Goal: Task Accomplishment & Management: Manage account settings

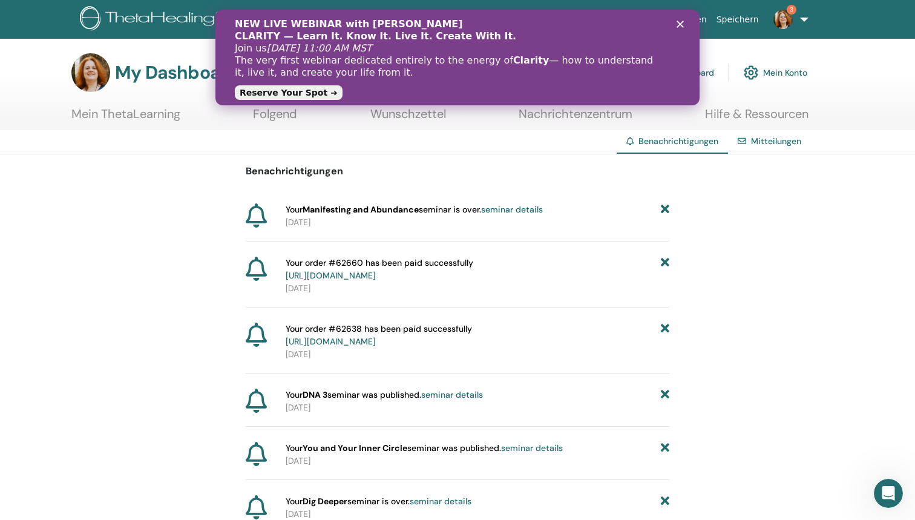
click at [522, 211] on link "seminar details" at bounding box center [512, 209] width 62 height 11
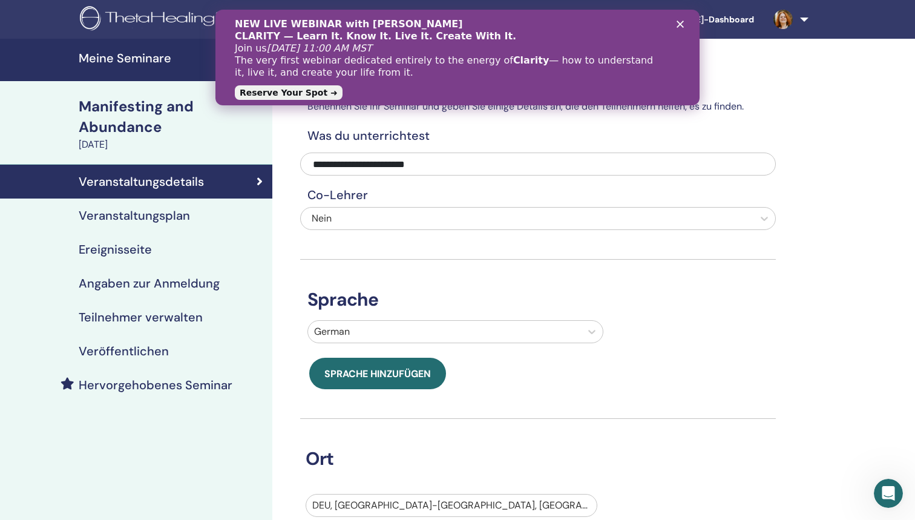
click at [166, 214] on h4 "Veranstaltungsplan" at bounding box center [134, 215] width 111 height 15
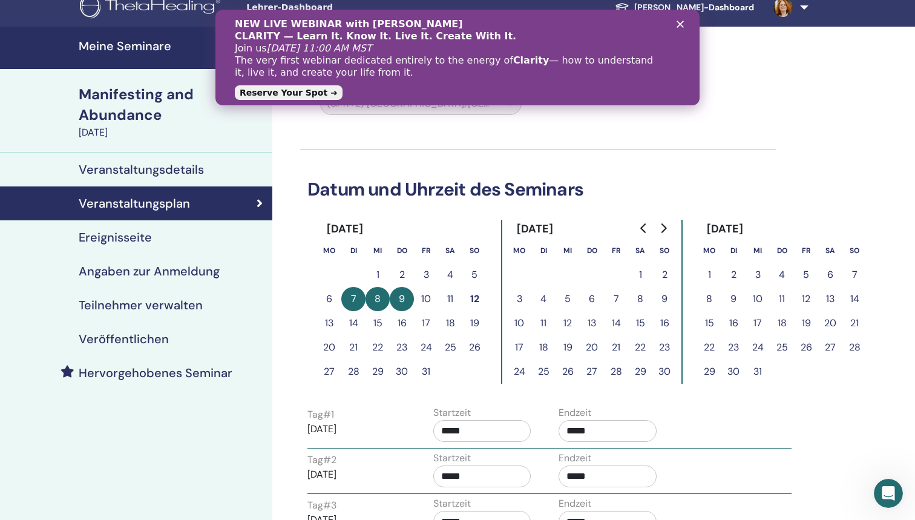
scroll to position [1, 0]
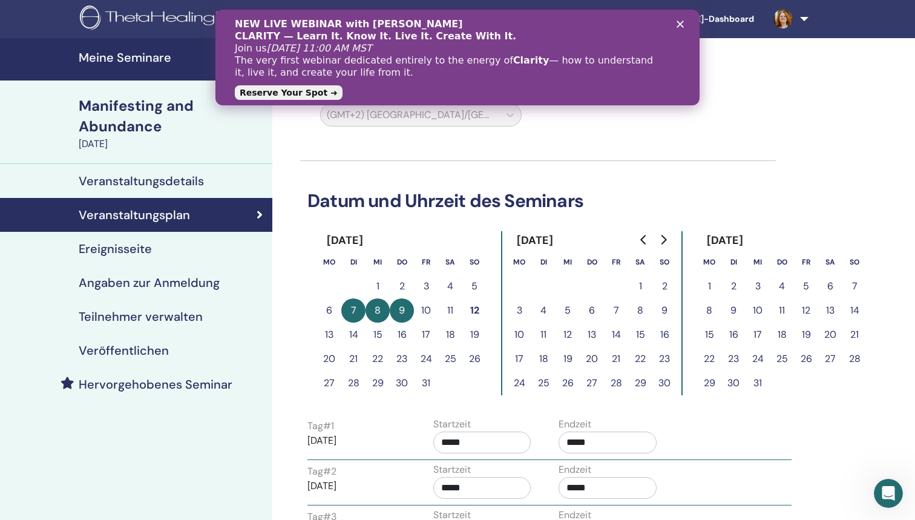
click at [665, 237] on icon "Go to next month" at bounding box center [664, 240] width 10 height 10
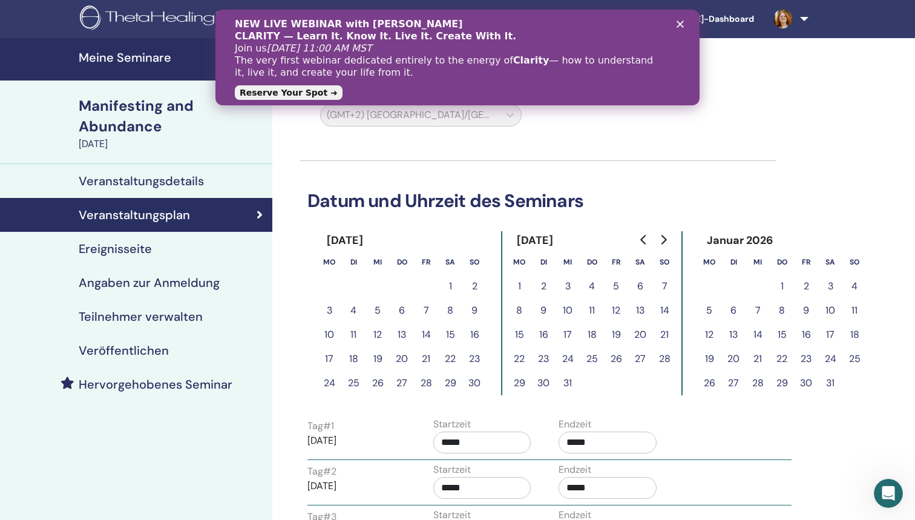
click at [665, 237] on icon "Go to next month" at bounding box center [664, 240] width 10 height 10
click at [831, 334] on button "14" at bounding box center [830, 335] width 24 height 24
click at [830, 327] on button "14" at bounding box center [830, 335] width 24 height 24
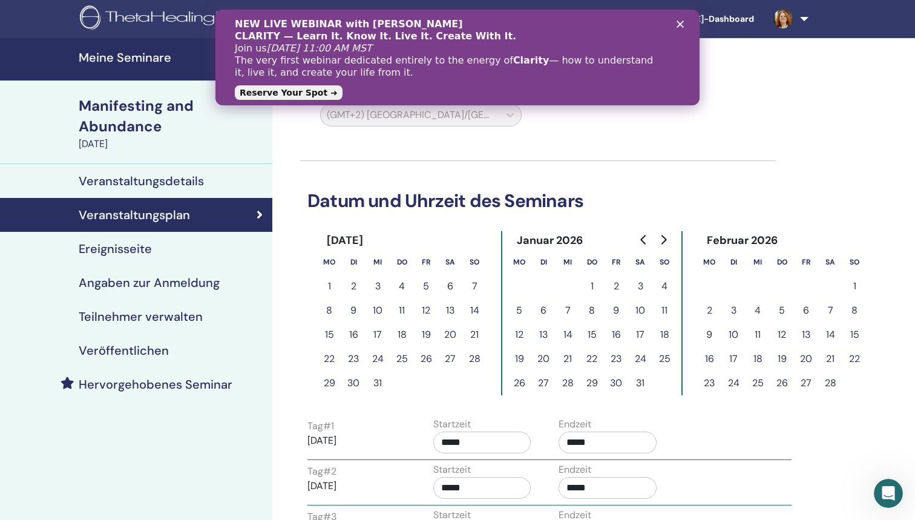
click at [830, 327] on button "14" at bounding box center [830, 335] width 24 height 24
click at [679, 26] on polygon "Schließen" at bounding box center [680, 24] width 7 height 7
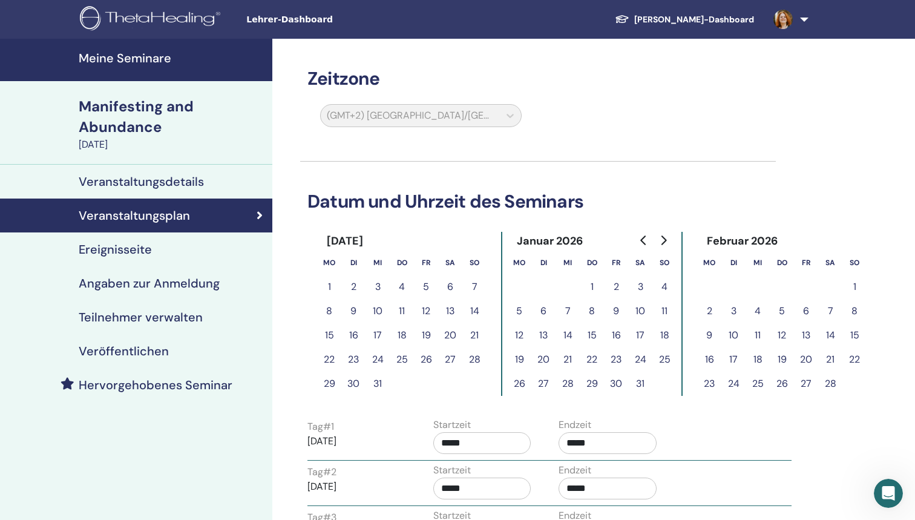
click at [722, 18] on link "[PERSON_NAME]-Dashboard" at bounding box center [684, 19] width 159 height 22
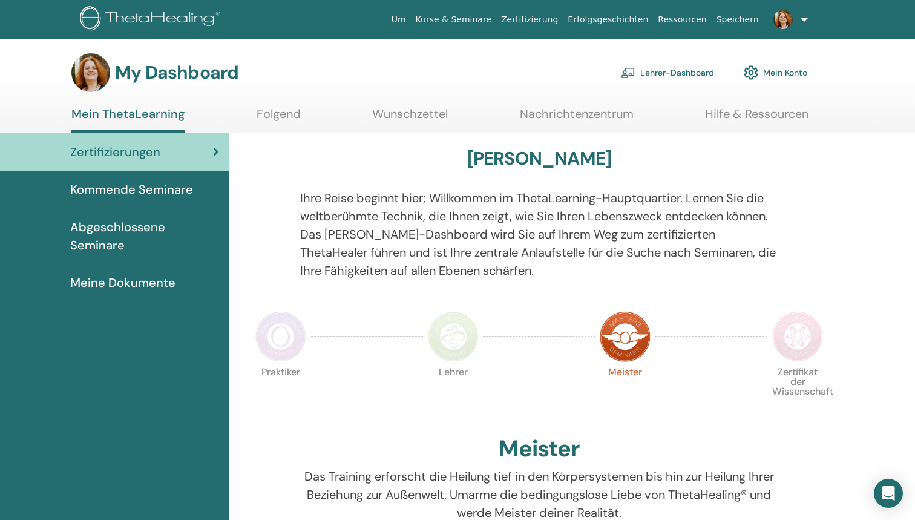
click at [685, 67] on link "Lehrer-Dashboard" at bounding box center [667, 72] width 93 height 27
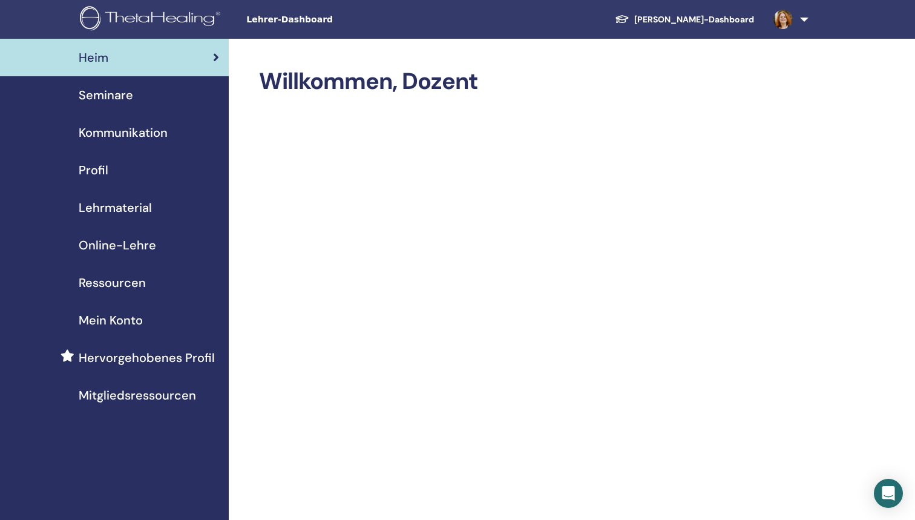
click at [105, 88] on span "Seminare" at bounding box center [106, 95] width 54 height 18
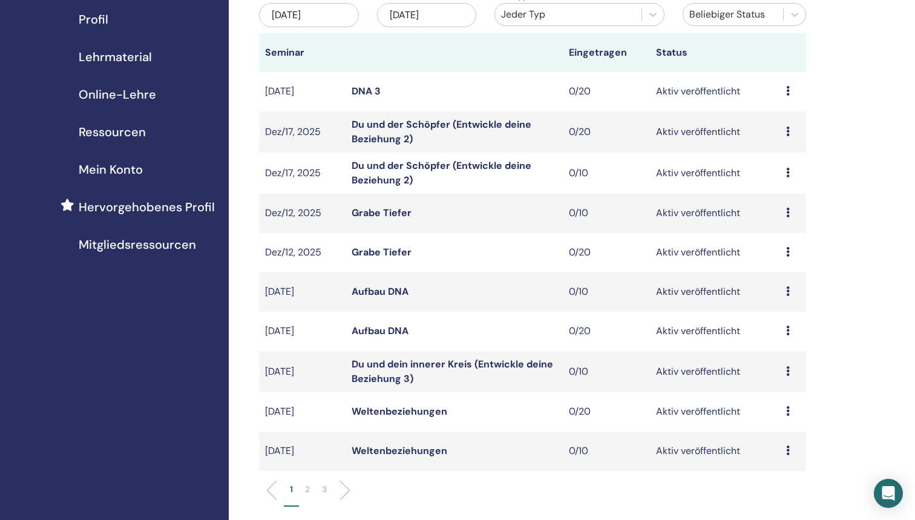
scroll to position [149, 0]
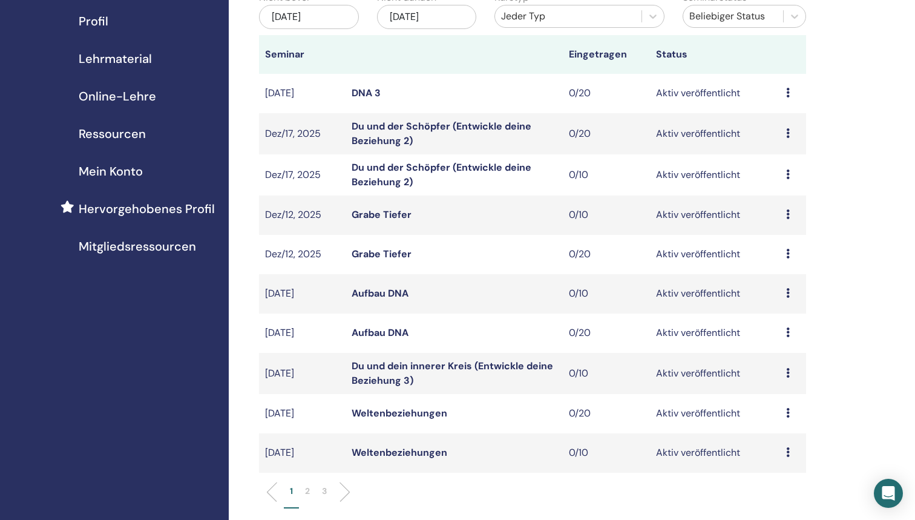
click at [301, 487] on li "2" at bounding box center [307, 497] width 17 height 24
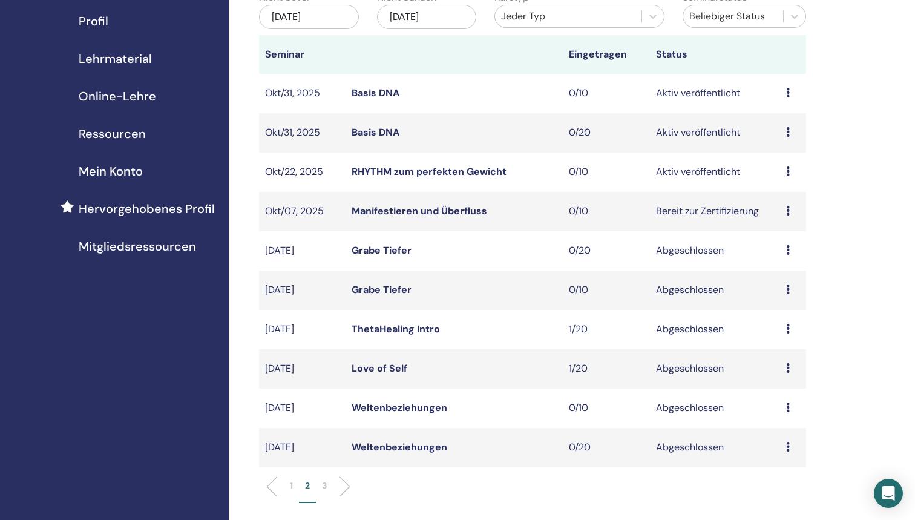
click at [427, 207] on link "Manifestieren und Überfluss" at bounding box center [420, 211] width 136 height 13
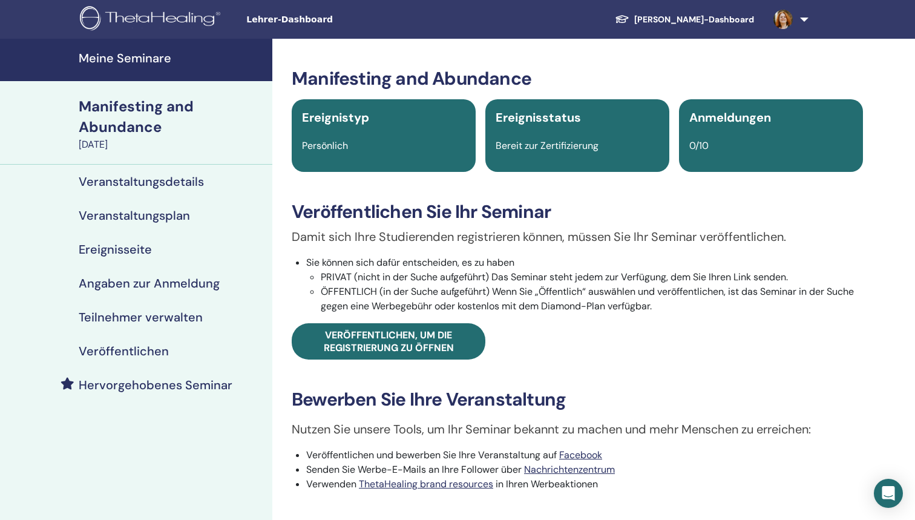
click at [172, 216] on h4 "Veranstaltungsplan" at bounding box center [134, 215] width 111 height 15
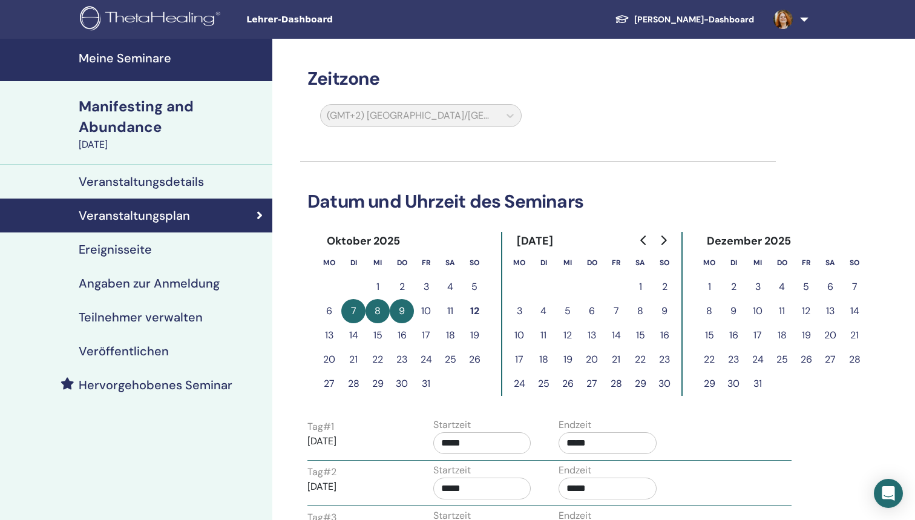
click at [695, 303] on div "Oktober 2025 Mo Di Mi Do Fr Sa So 1 2 3 4 5 6 7 8 9 10 11 12 13 14 15 16 17 18 …" at bounding box center [538, 314] width 442 height 164
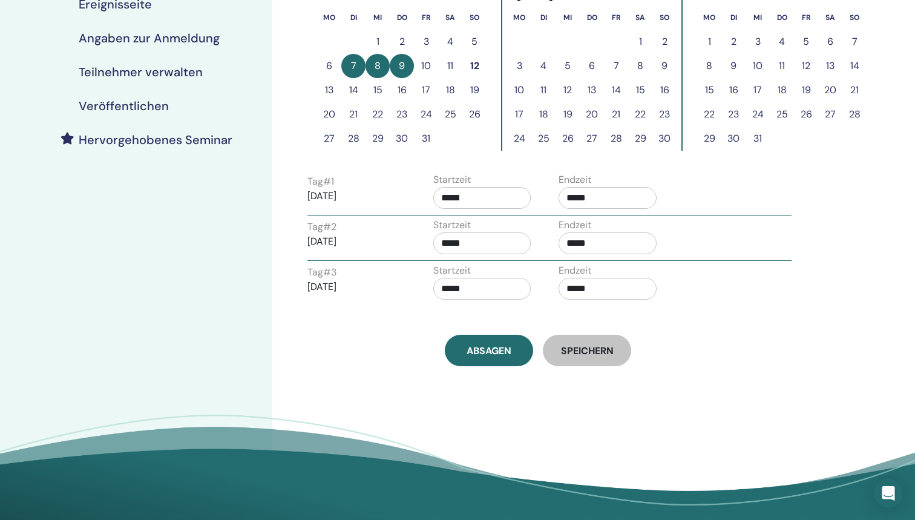
scroll to position [251, 0]
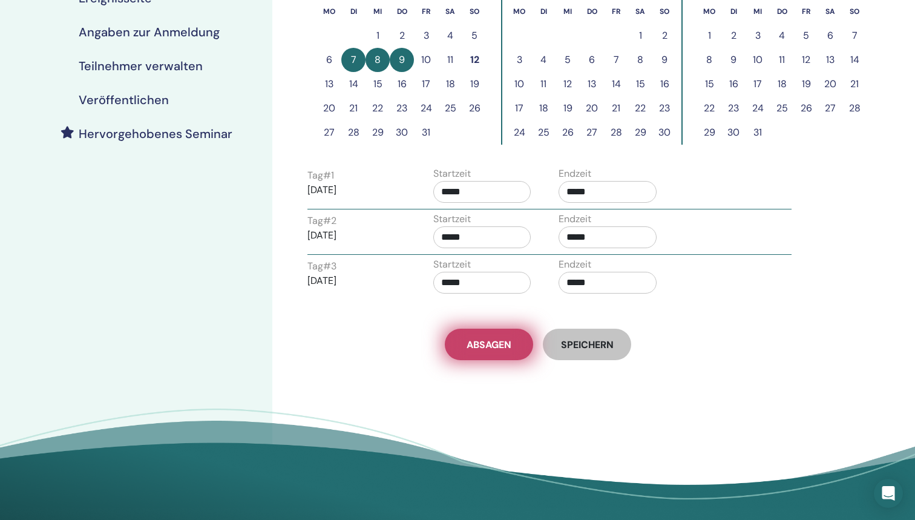
click at [484, 347] on span "Absagen" at bounding box center [489, 344] width 45 height 13
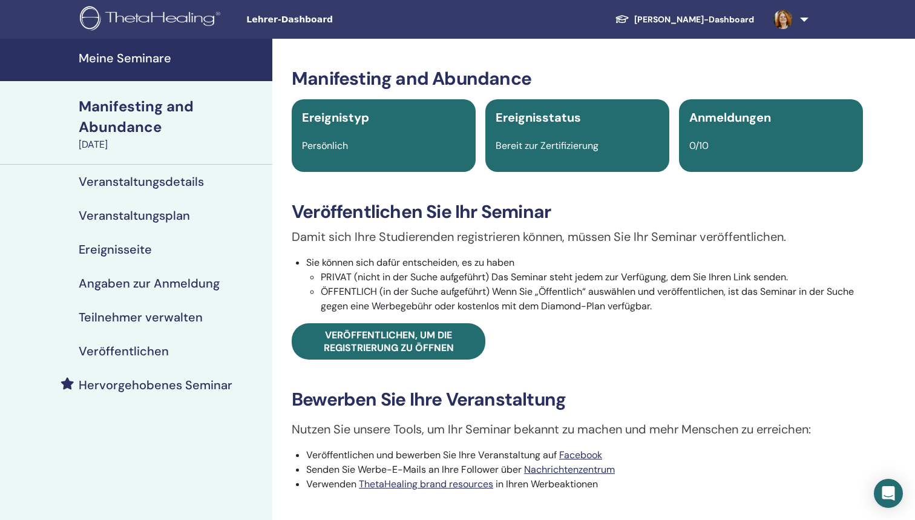
click at [174, 180] on h4 "Veranstaltungsdetails" at bounding box center [141, 181] width 125 height 15
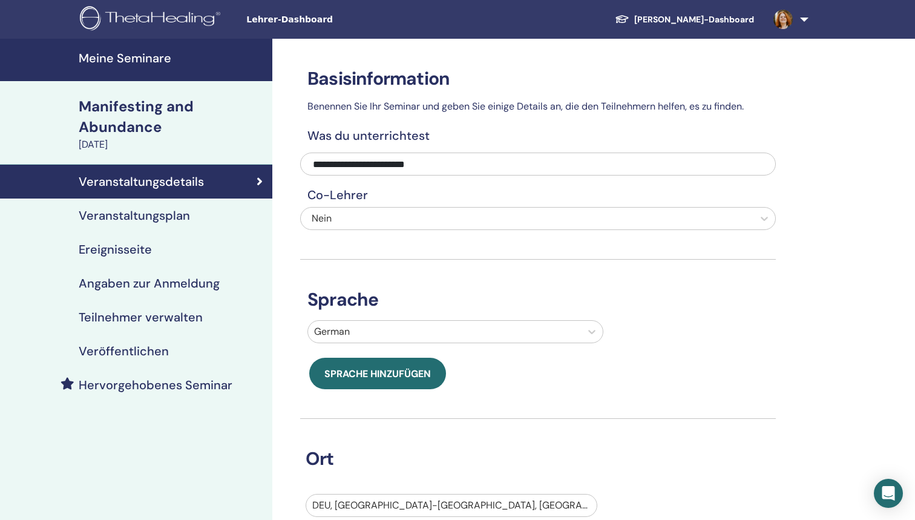
click at [163, 206] on link "Veranstaltungsplan" at bounding box center [136, 216] width 272 height 34
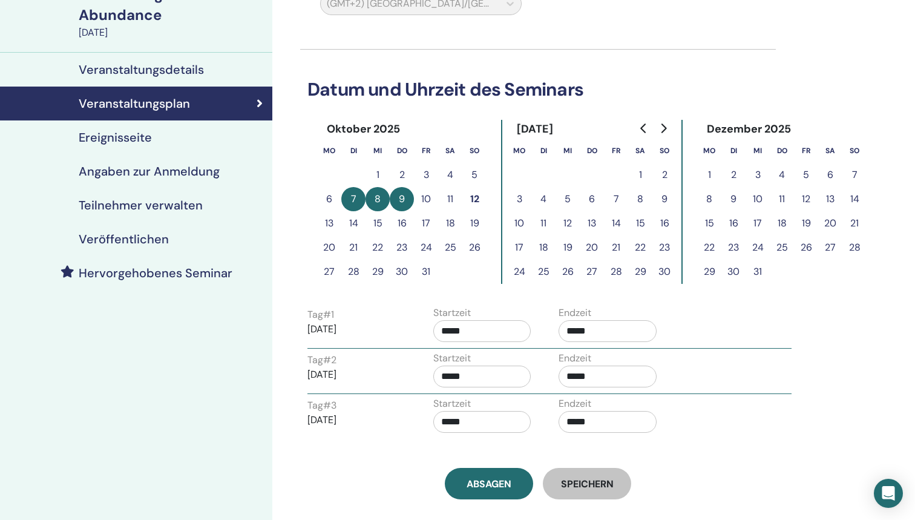
scroll to position [123, 0]
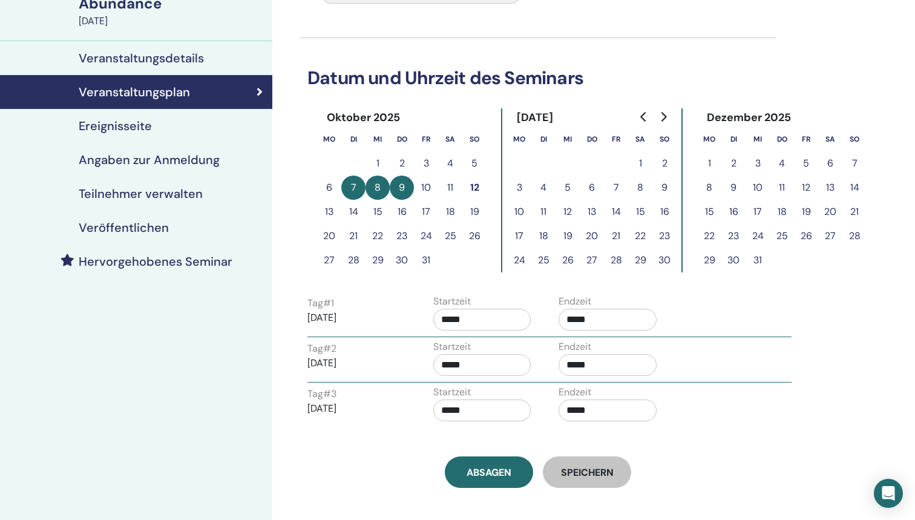
click at [562, 227] on button "19" at bounding box center [568, 236] width 24 height 24
drag, startPoint x: 562, startPoint y: 227, endPoint x: 501, endPoint y: 227, distance: 61.1
click at [558, 227] on td "19" at bounding box center [568, 236] width 24 height 24
click at [389, 185] on button "8" at bounding box center [378, 188] width 24 height 24
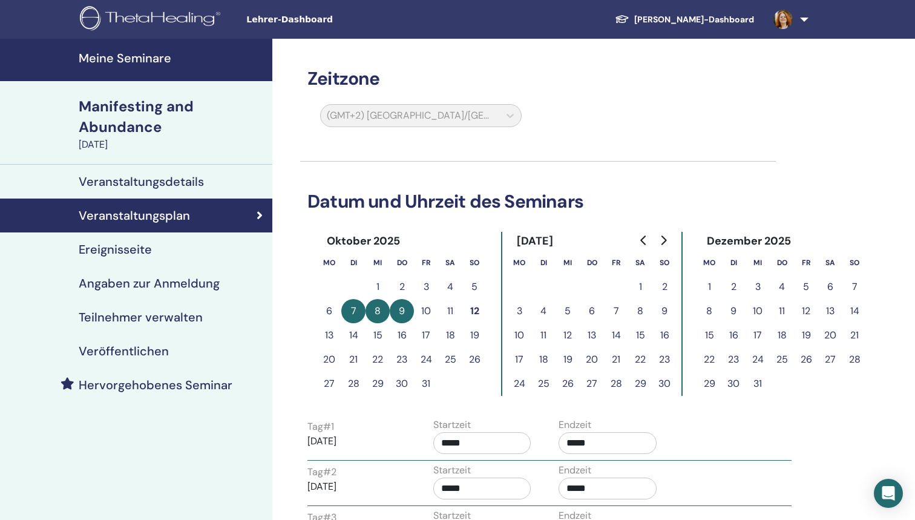
scroll to position [0, 0]
click at [143, 65] on h4 "Meine Seminare" at bounding box center [172, 58] width 186 height 15
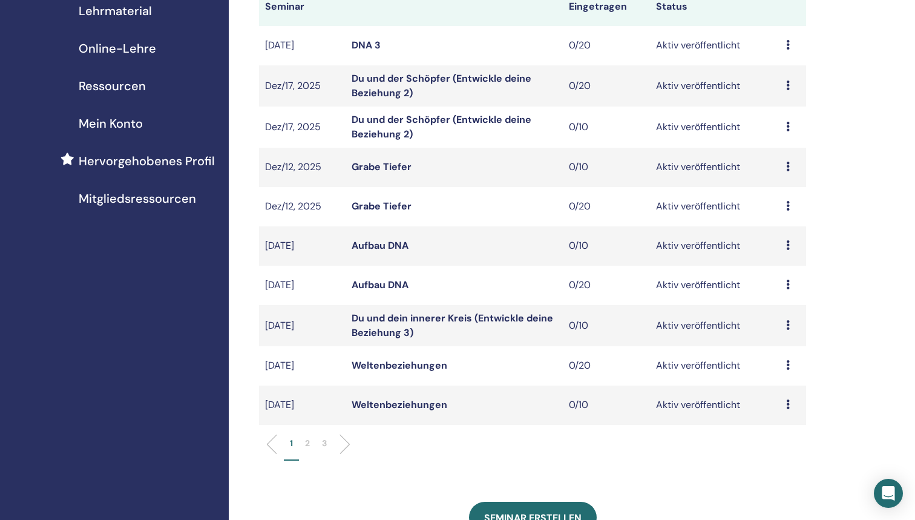
scroll to position [205, 0]
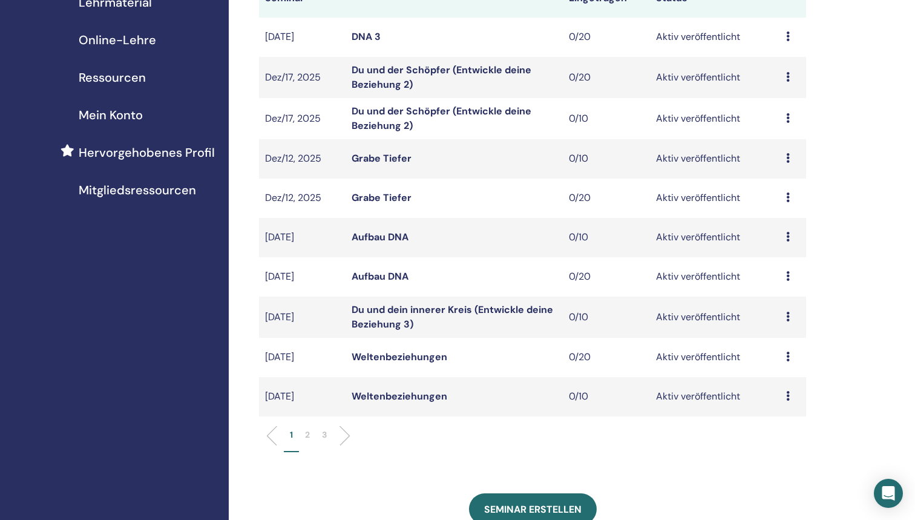
click at [310, 430] on p "2" at bounding box center [307, 435] width 5 height 13
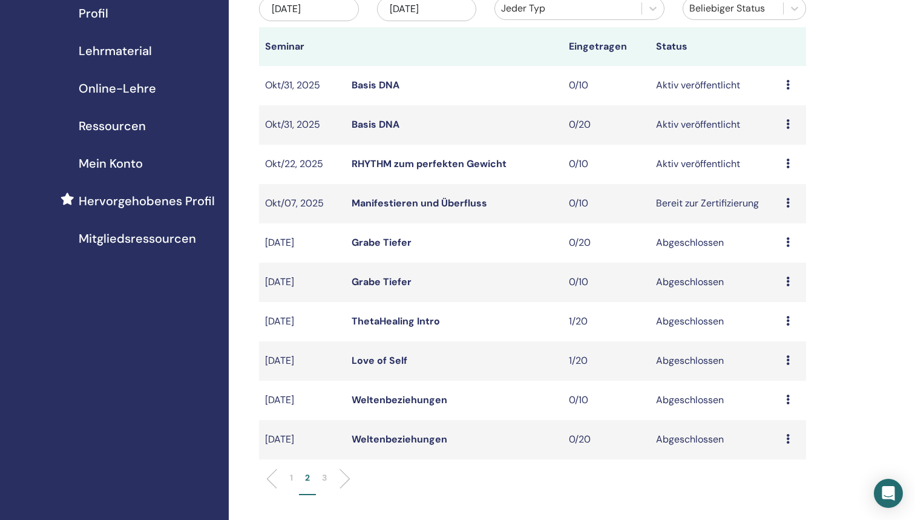
scroll to position [157, 0]
click at [790, 201] on div "Vorschau Bearbeiten Teilnehmer Absagen" at bounding box center [793, 203] width 14 height 15
click at [783, 264] on p "Absagen" at bounding box center [783, 266] width 49 height 15
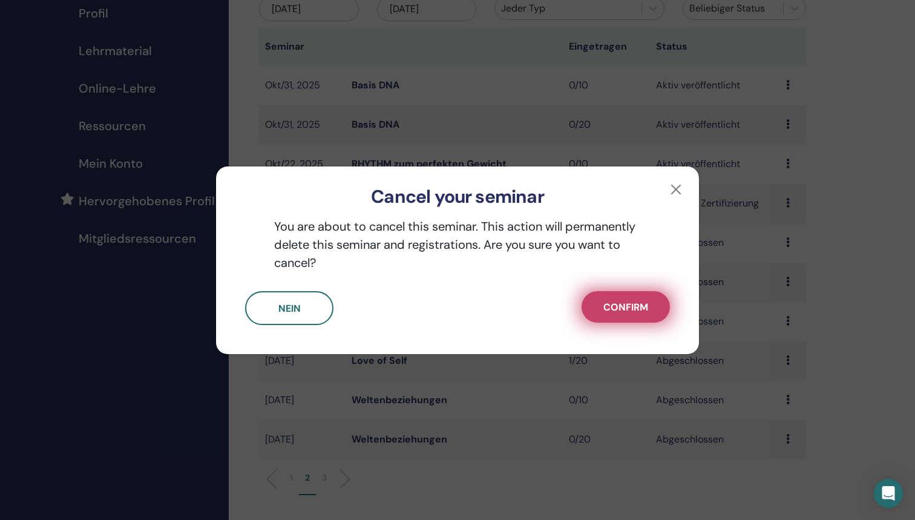
click at [643, 303] on span "Confirm" at bounding box center [626, 307] width 45 height 13
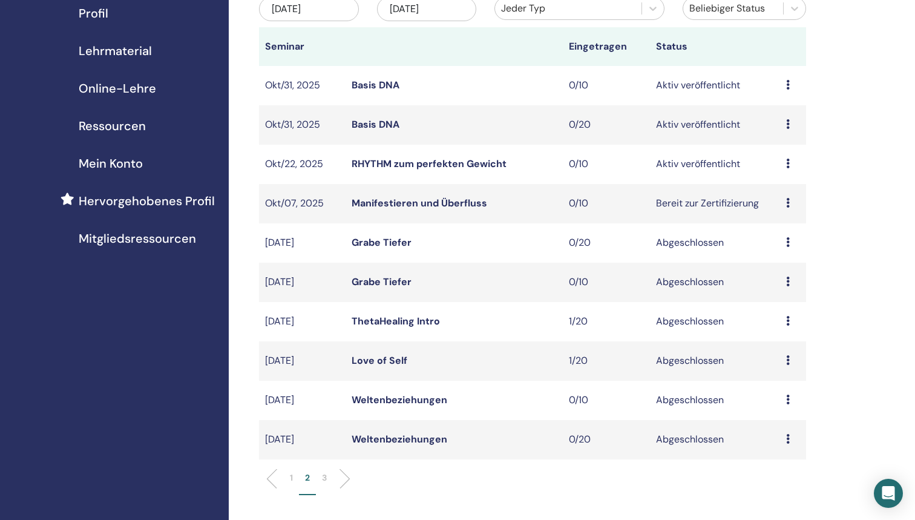
click at [751, 202] on td "Bereit zur Zertifizierung" at bounding box center [715, 203] width 130 height 39
click at [397, 201] on link "Manifestieren und Überfluss" at bounding box center [420, 203] width 136 height 13
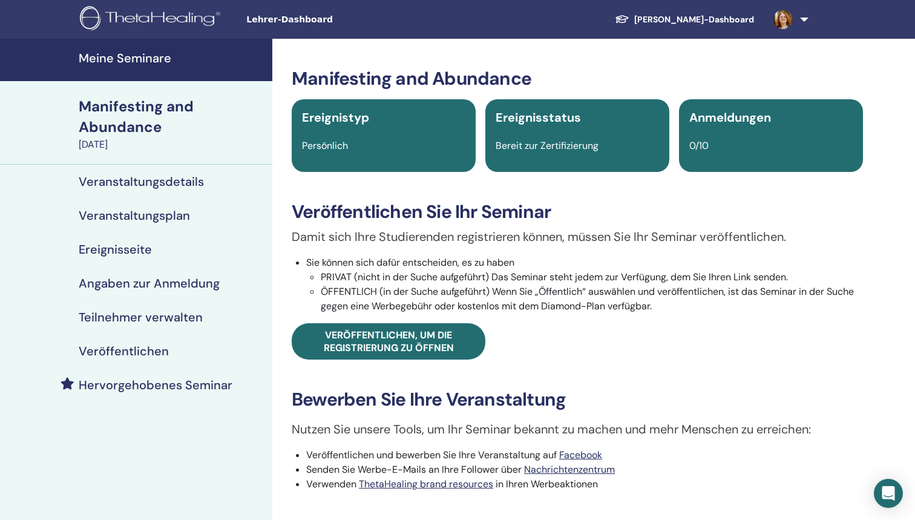
click at [137, 314] on h4 "Teilnehmer verwalten" at bounding box center [141, 317] width 124 height 15
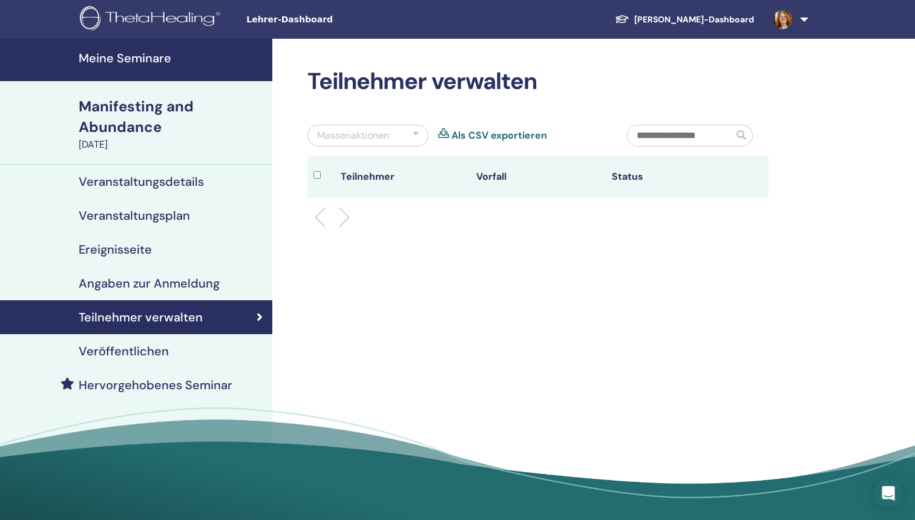
click at [125, 348] on h4 "Veröffentlichen" at bounding box center [124, 351] width 90 height 15
click at [120, 48] on link "Meine Seminare" at bounding box center [136, 60] width 272 height 42
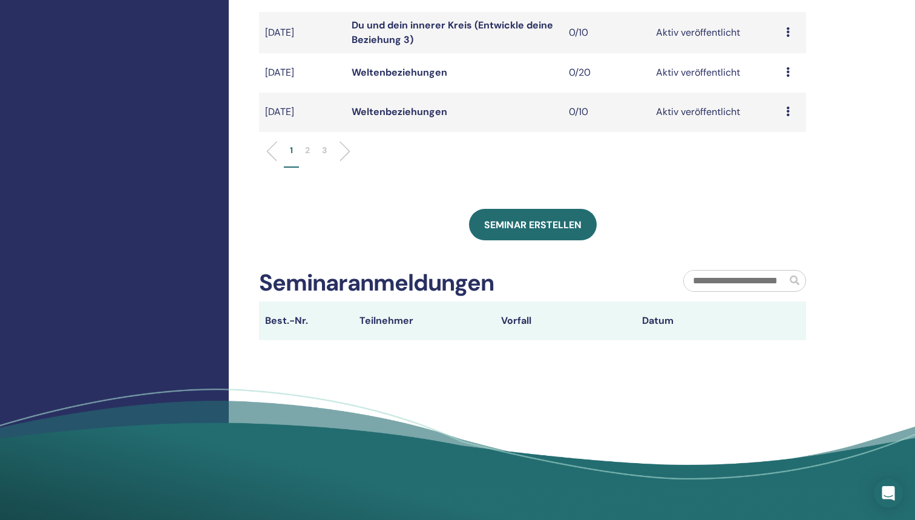
scroll to position [564, 0]
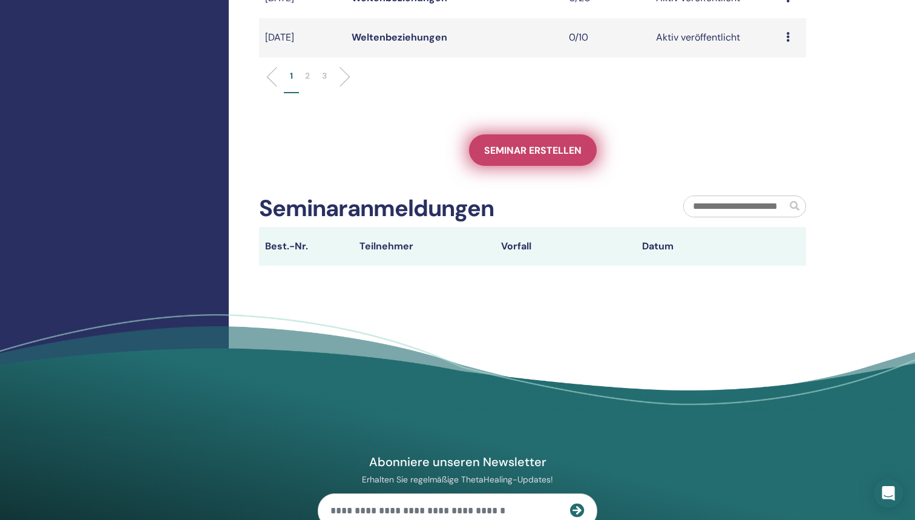
click at [515, 143] on link "Seminar erstellen" at bounding box center [533, 149] width 128 height 31
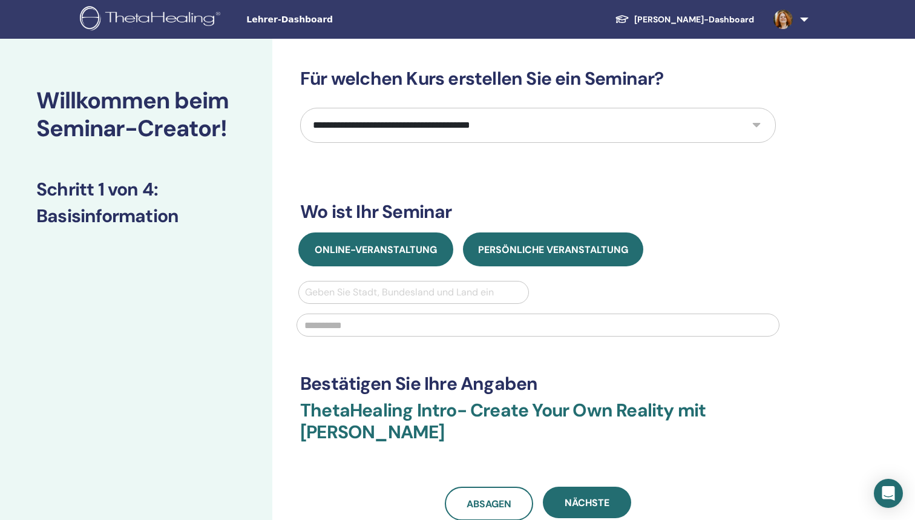
click at [407, 256] on button "Online-Veranstaltung" at bounding box center [375, 249] width 155 height 34
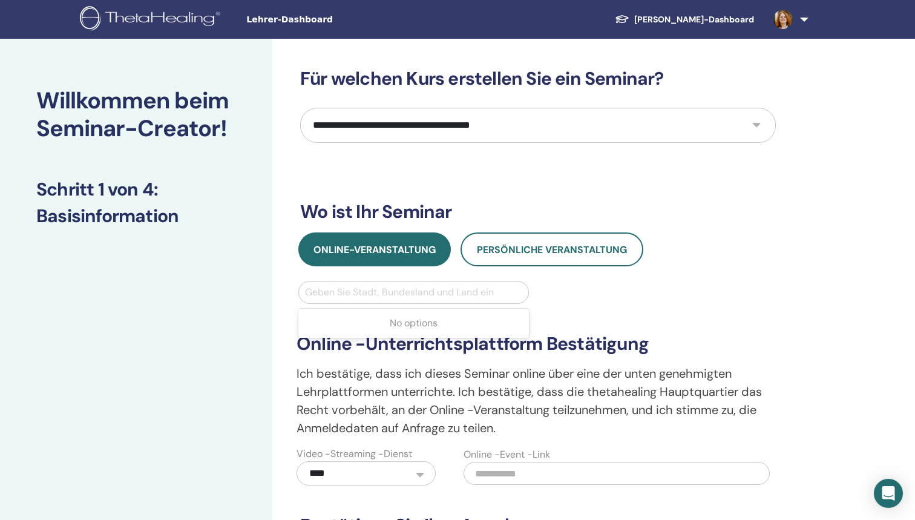
click at [440, 290] on div at bounding box center [413, 292] width 217 height 17
click at [624, 323] on div "**********" at bounding box center [538, 395] width 498 height 182
click at [440, 289] on div at bounding box center [413, 292] width 217 height 17
type input "*"
type input "**********"
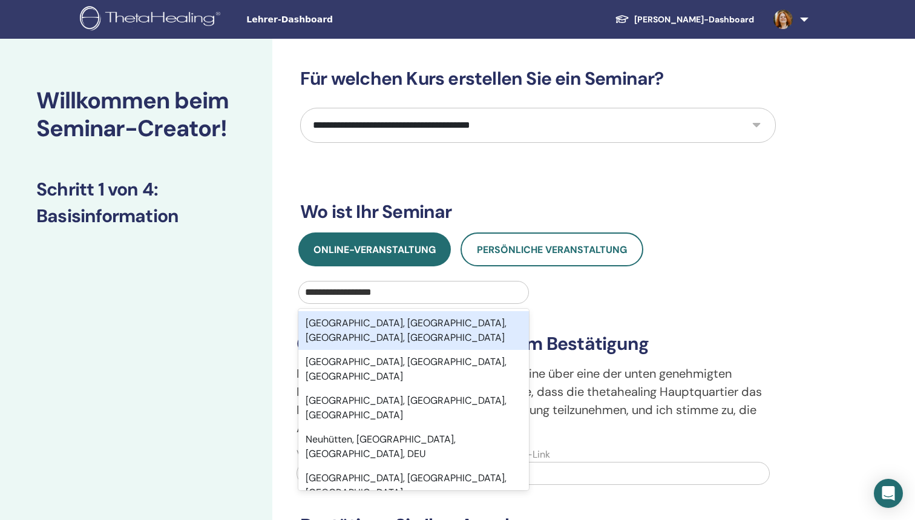
click at [440, 327] on div "Neuhütten, Trier-Saarburg, Rheinland-Pfalz, DEU" at bounding box center [413, 330] width 231 height 39
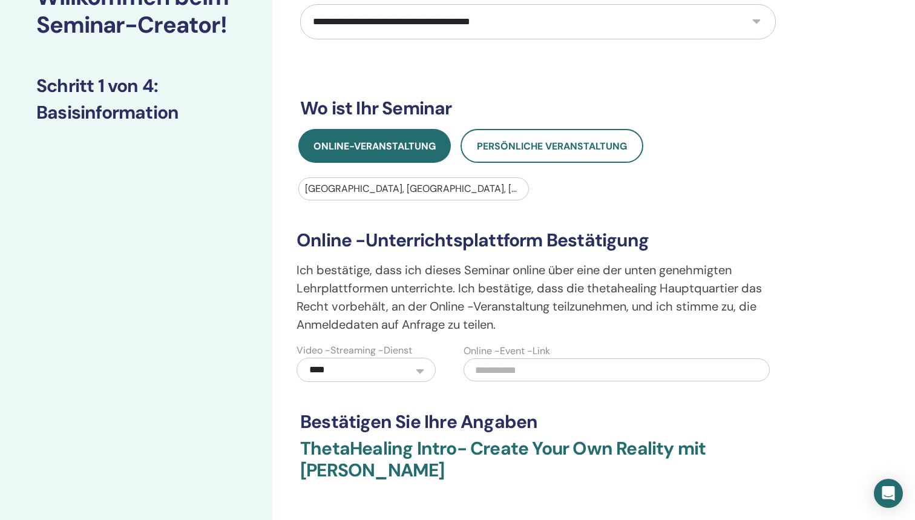
scroll to position [107, 0]
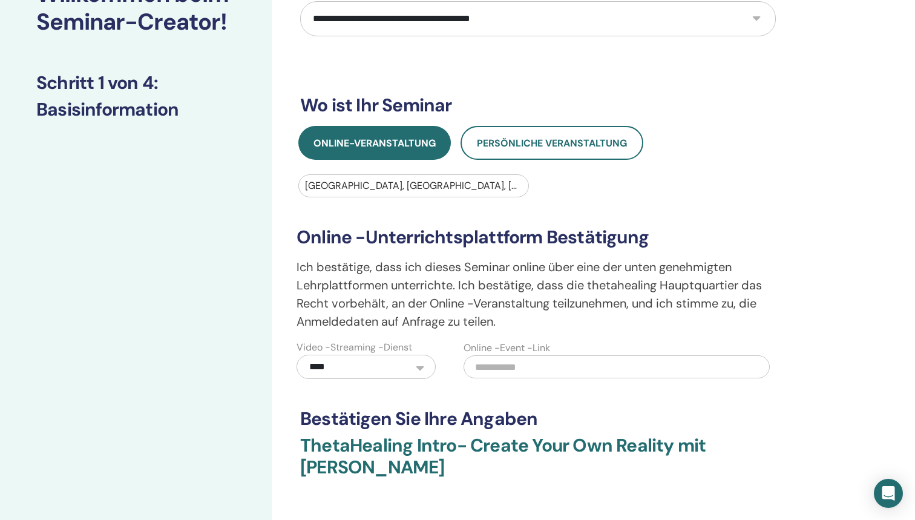
click at [532, 365] on input "text" at bounding box center [617, 366] width 306 height 23
paste input "**********"
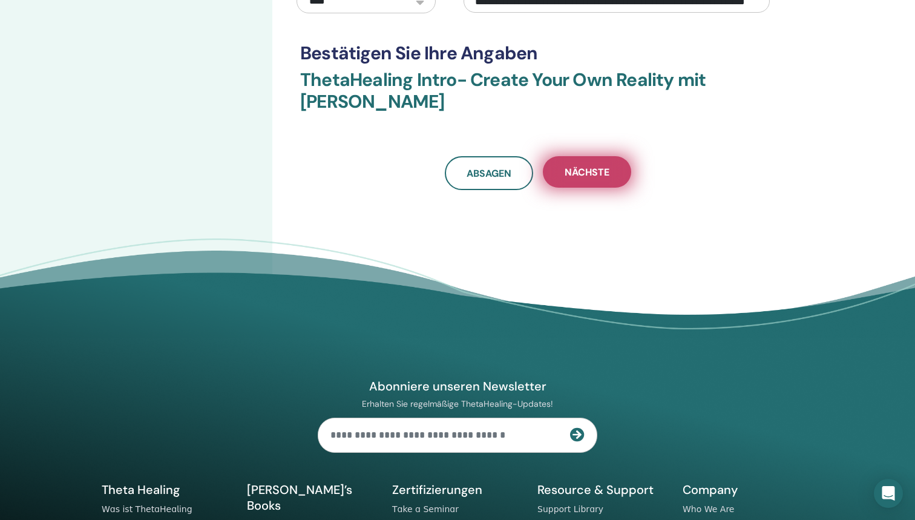
type input "**********"
click at [578, 172] on span "Nächste" at bounding box center [587, 172] width 45 height 13
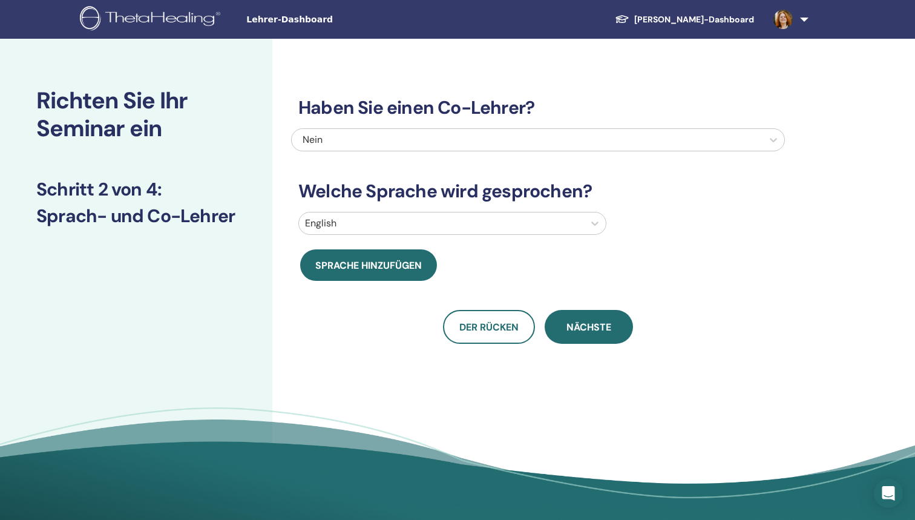
scroll to position [0, 0]
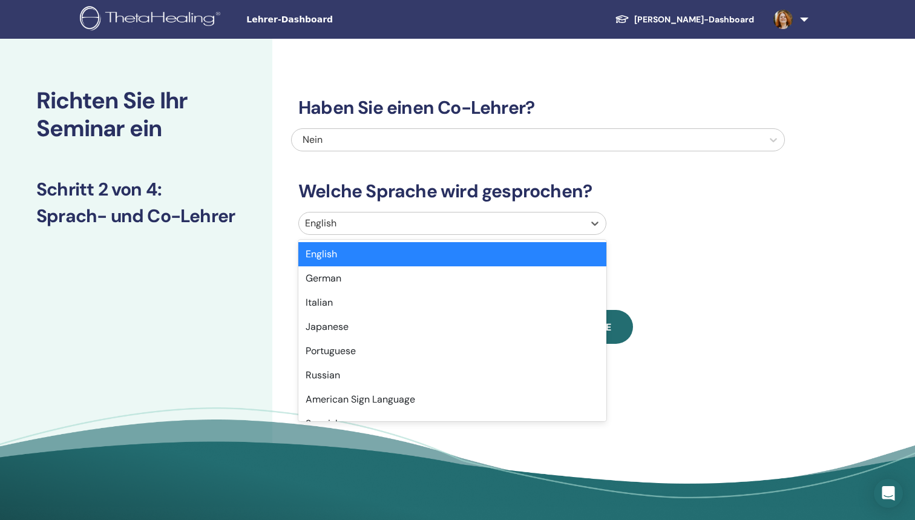
click at [346, 221] on div at bounding box center [441, 223] width 273 height 17
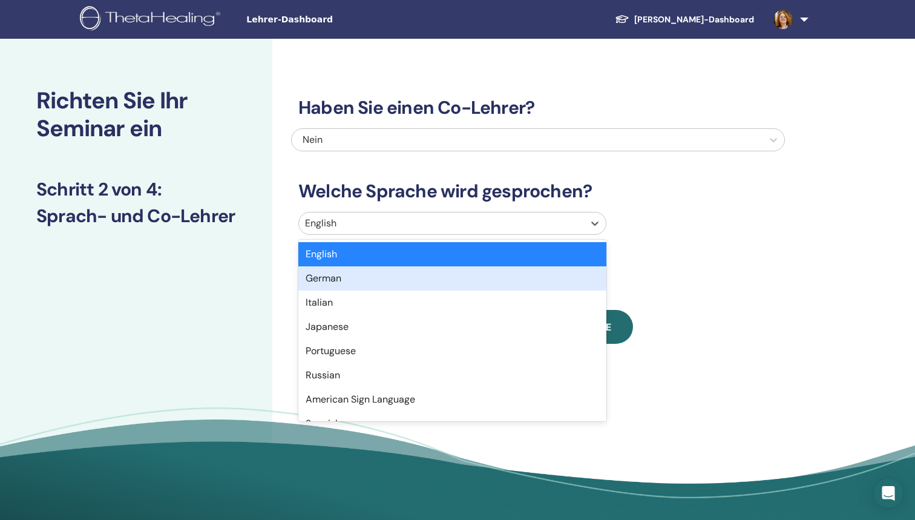
click at [345, 277] on div "German" at bounding box center [452, 278] width 308 height 24
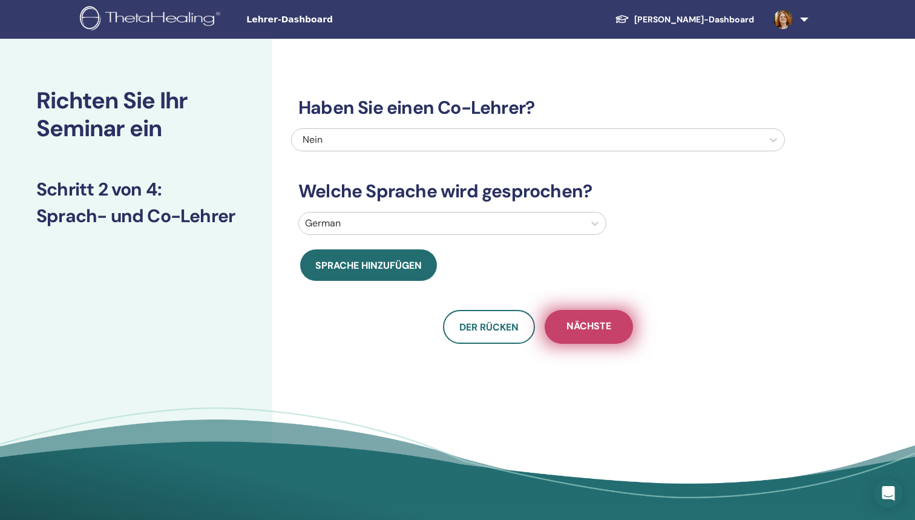
click at [585, 332] on span "Nächste" at bounding box center [589, 327] width 45 height 15
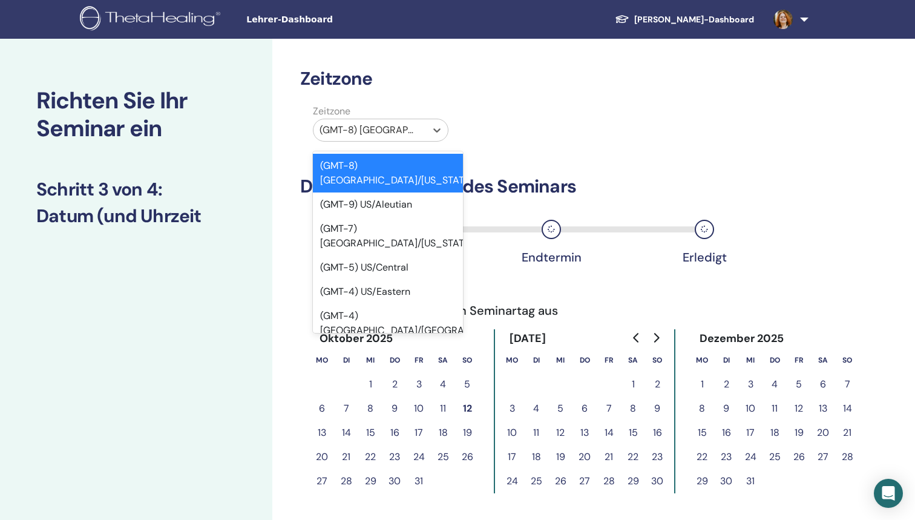
click at [412, 127] on div at bounding box center [370, 130] width 100 height 17
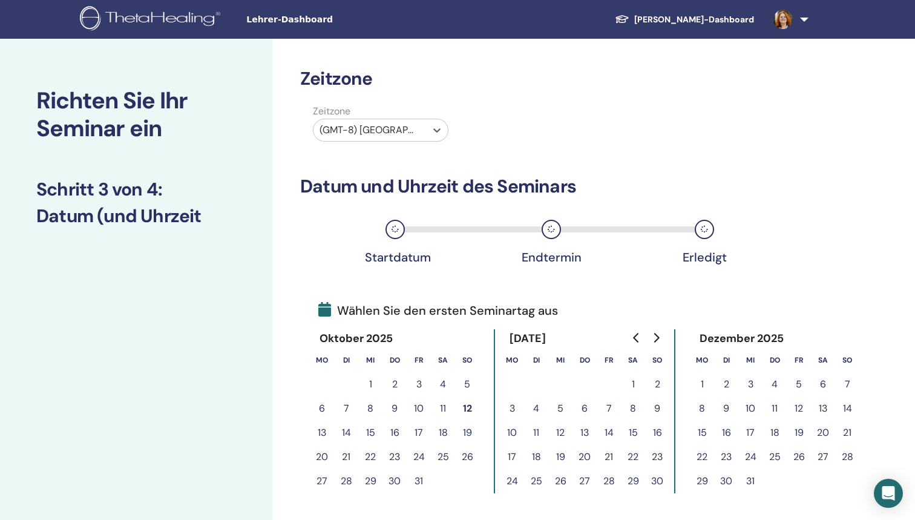
type input "*"
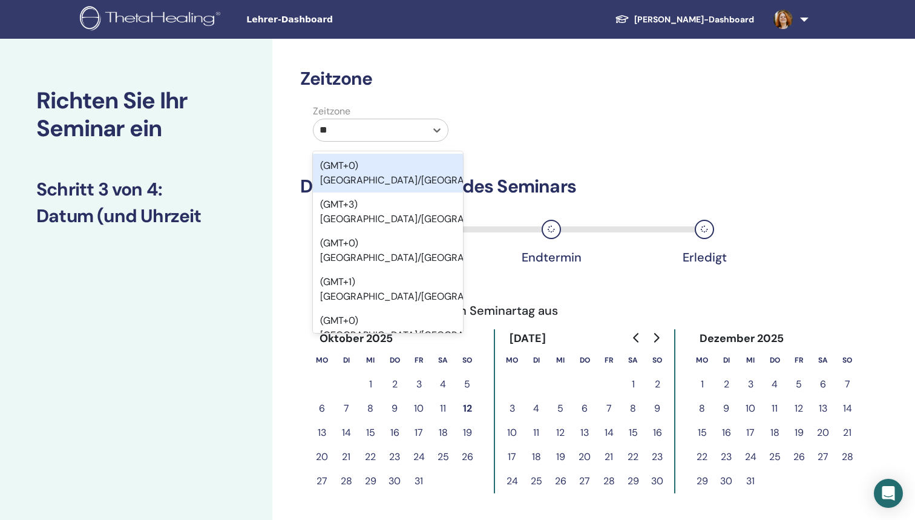
type input "***"
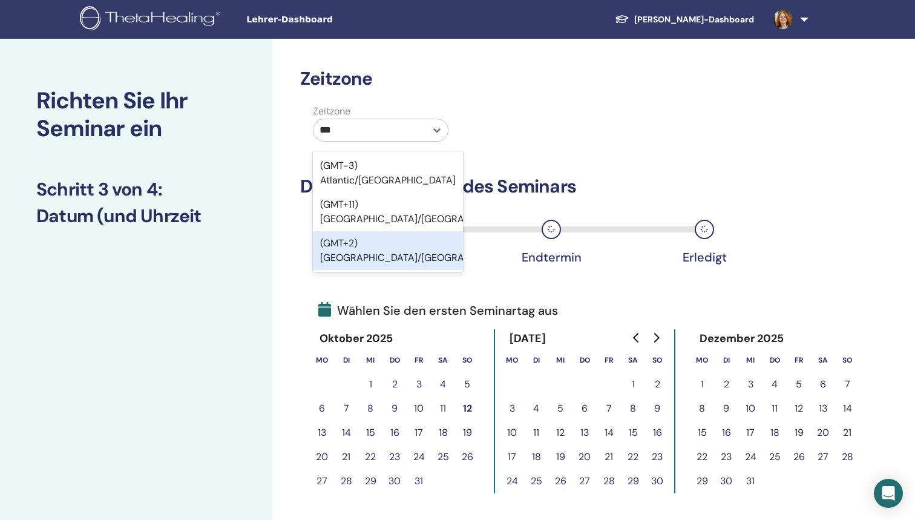
click at [402, 231] on div "(GMT+2) Europe/Berlin" at bounding box center [388, 250] width 150 height 39
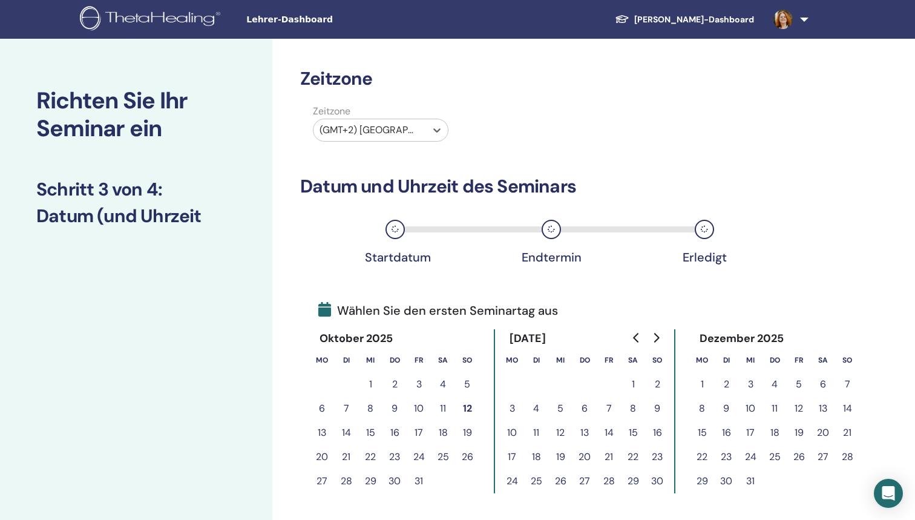
click at [467, 458] on button "26" at bounding box center [467, 457] width 24 height 24
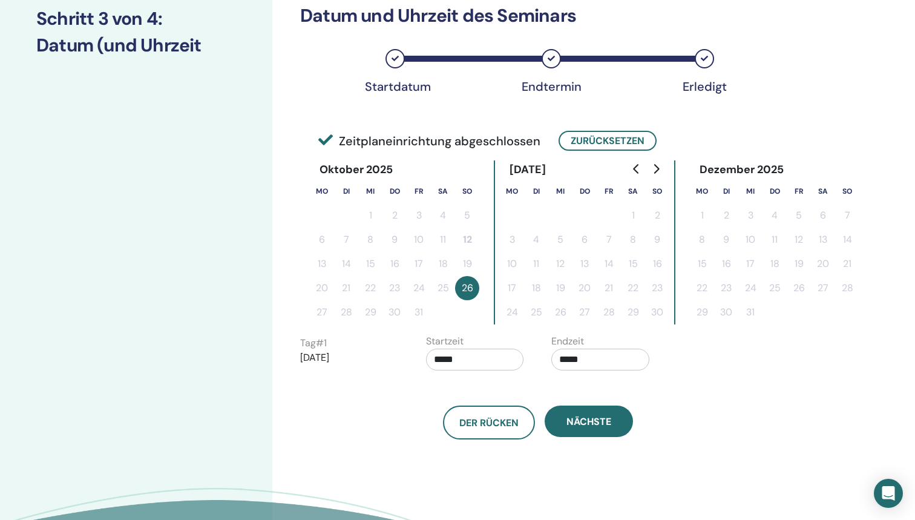
scroll to position [174, 0]
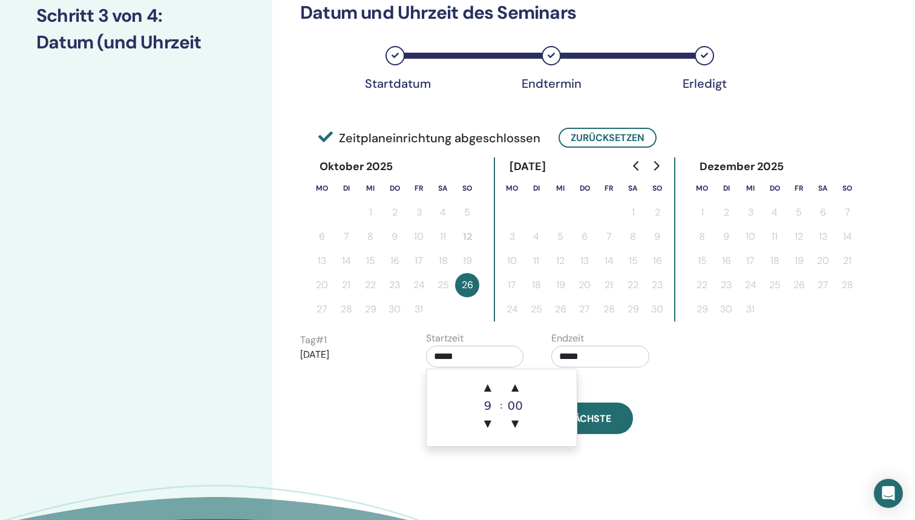
click at [464, 362] on input "*****" at bounding box center [475, 357] width 98 height 22
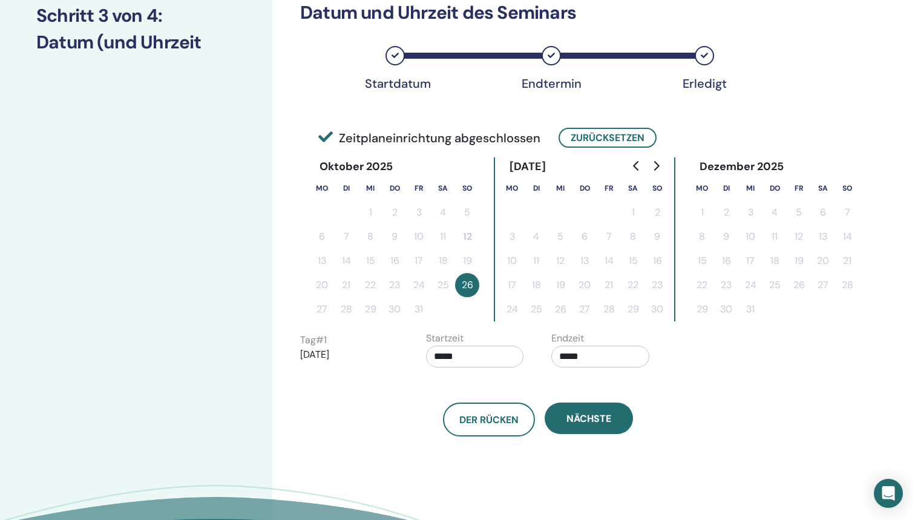
click at [464, 362] on input "*****" at bounding box center [475, 357] width 98 height 22
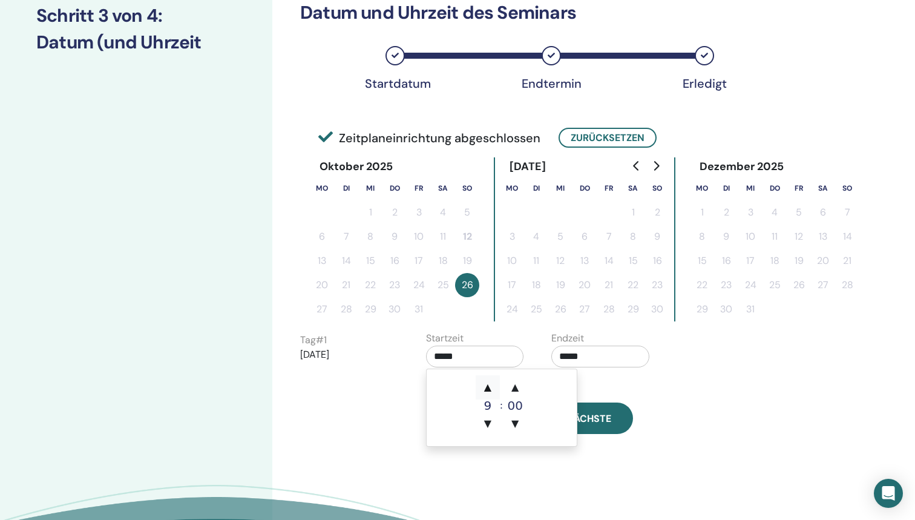
click at [489, 387] on span "▲" at bounding box center [488, 387] width 24 height 24
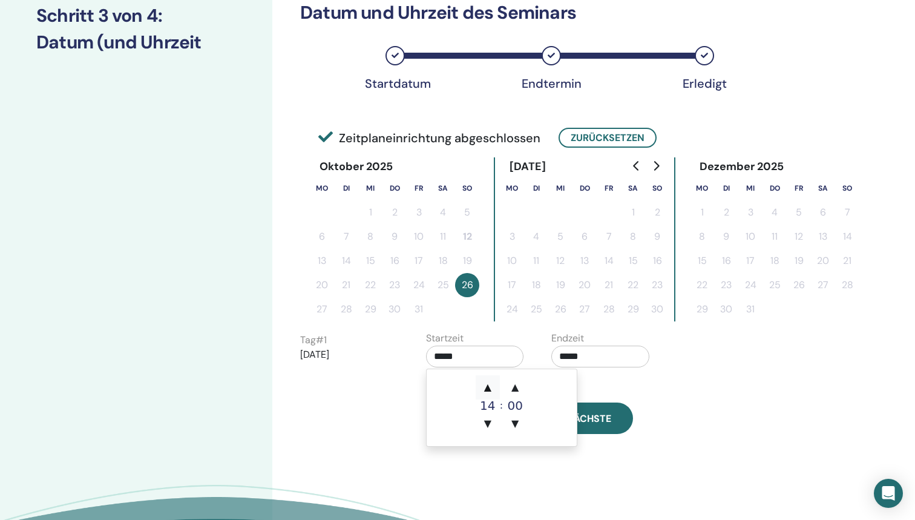
type input "*****"
click at [489, 387] on span "▲" at bounding box center [488, 387] width 24 height 24
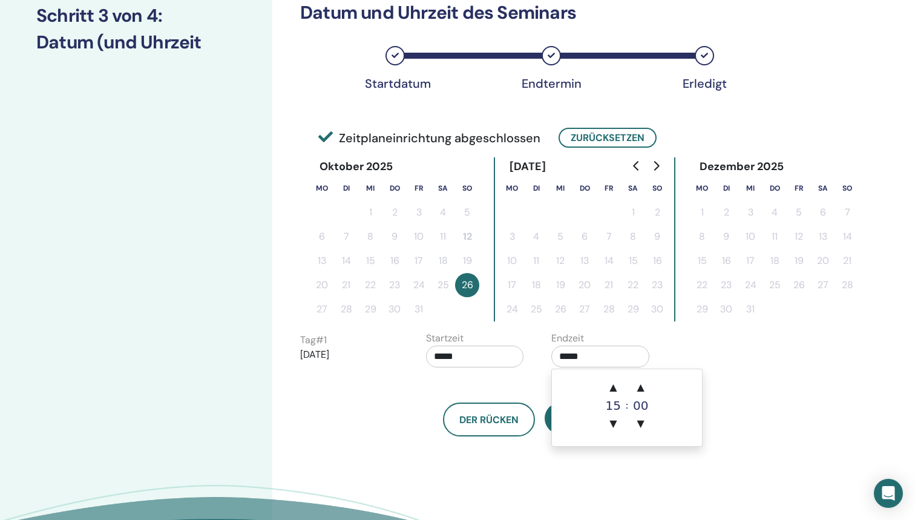
click at [570, 356] on input "*****" at bounding box center [601, 357] width 98 height 22
click at [613, 382] on span "▲" at bounding box center [613, 387] width 24 height 24
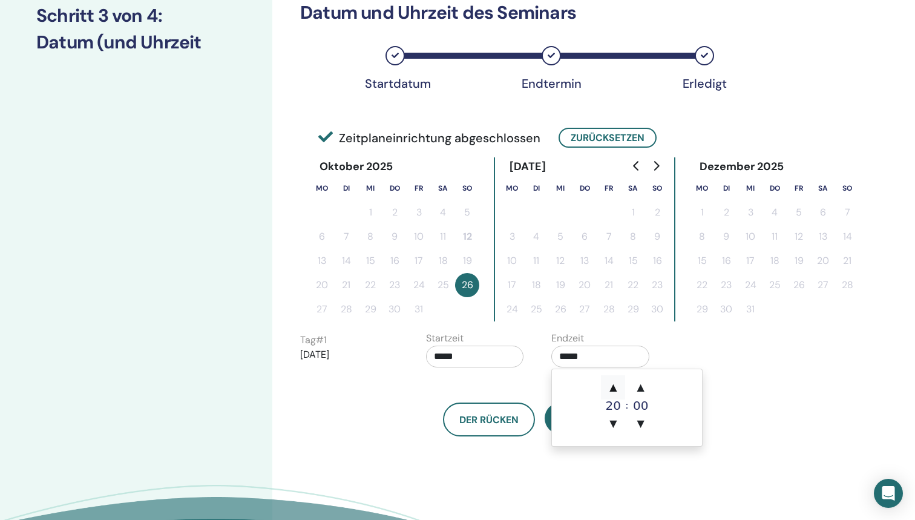
click at [613, 382] on span "▲" at bounding box center [613, 387] width 24 height 24
type input "*****"
click at [450, 354] on input "*****" at bounding box center [475, 357] width 98 height 22
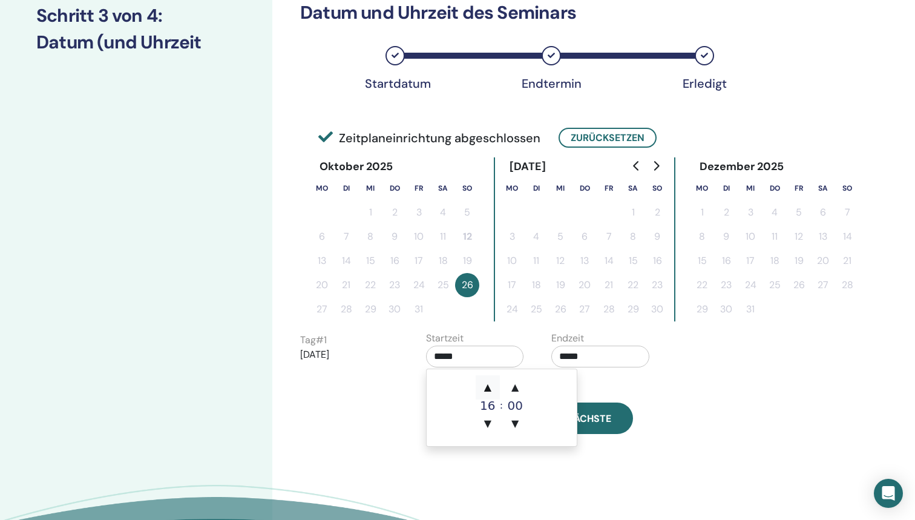
click at [484, 383] on span "▲" at bounding box center [488, 387] width 24 height 24
click at [518, 382] on span "▲" at bounding box center [515, 387] width 24 height 24
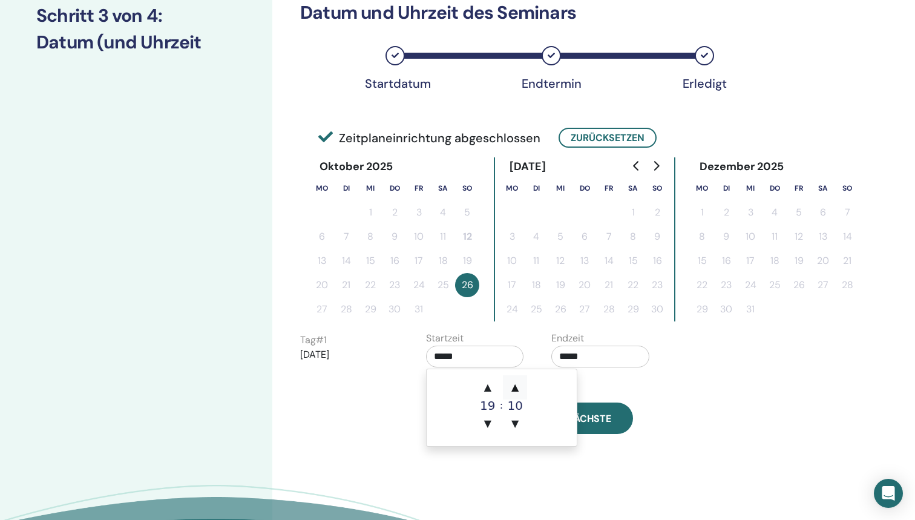
click at [518, 382] on span "▲" at bounding box center [515, 387] width 24 height 24
type input "*****"
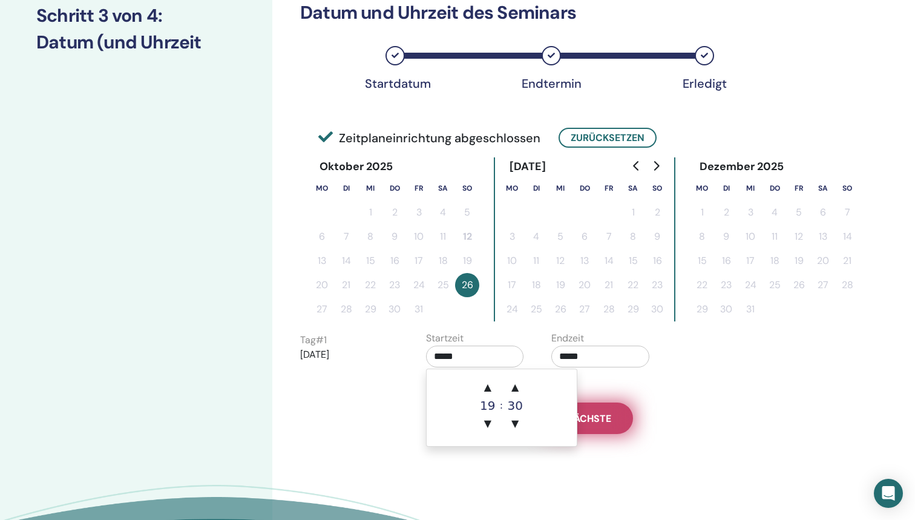
click at [599, 421] on span "Nächste" at bounding box center [589, 418] width 45 height 13
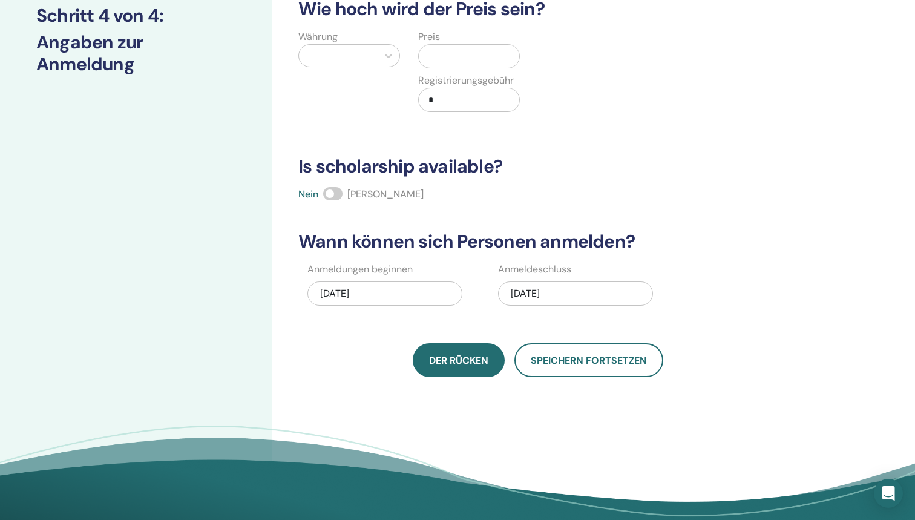
click at [454, 369] on button "Der Rücken" at bounding box center [459, 360] width 92 height 34
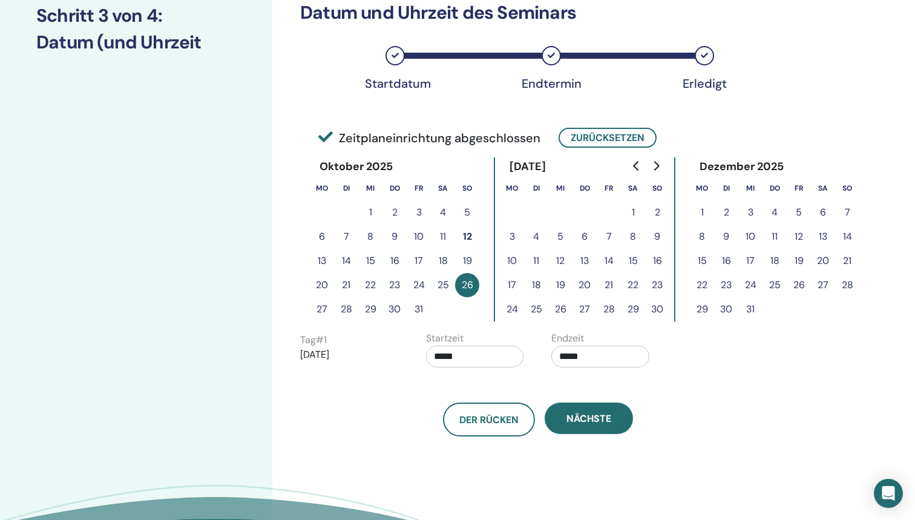
click at [466, 352] on input "*****" at bounding box center [475, 357] width 98 height 22
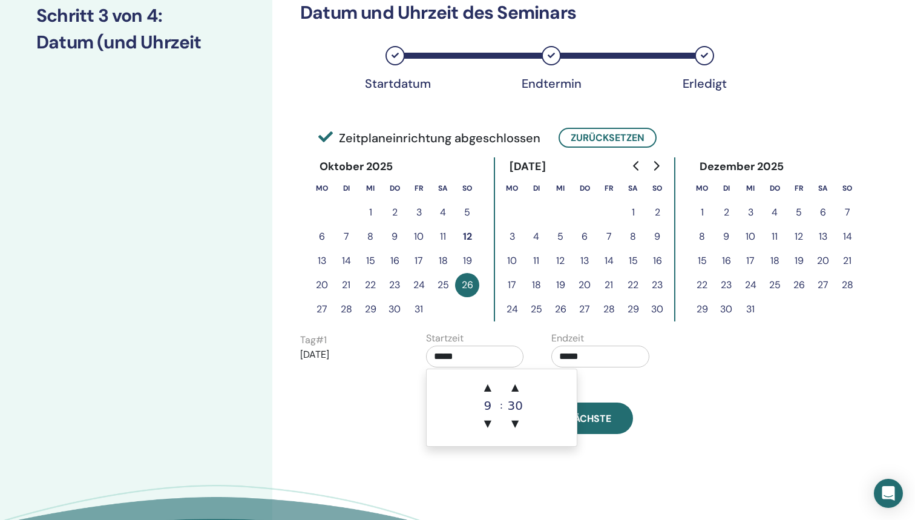
click at [466, 352] on input "*****" at bounding box center [475, 357] width 98 height 22
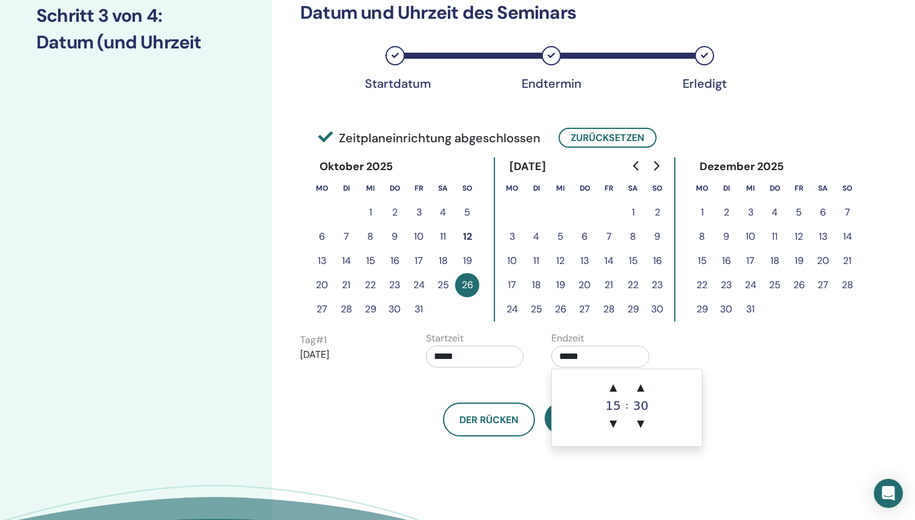
click at [572, 358] on input "*****" at bounding box center [601, 357] width 98 height 22
click at [616, 382] on span "▲" at bounding box center [613, 387] width 24 height 24
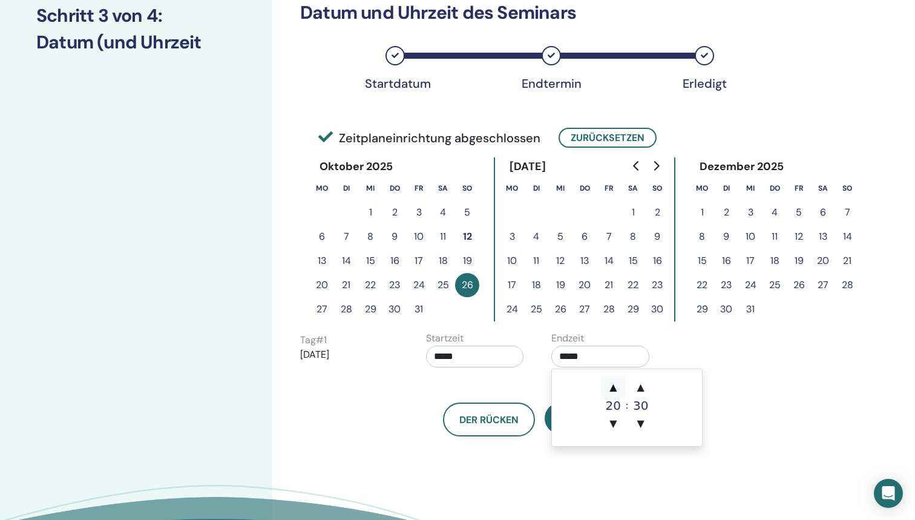
click at [616, 382] on span "▲" at bounding box center [613, 387] width 24 height 24
type input "*****"
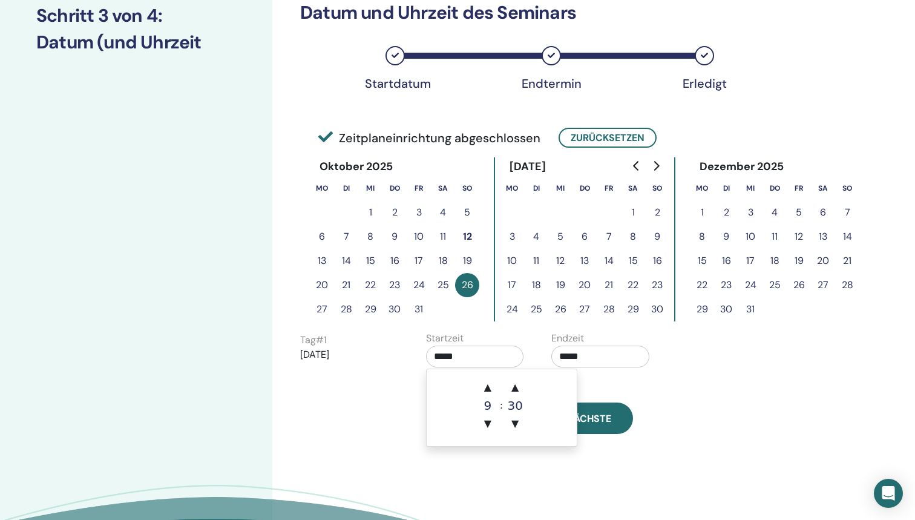
click at [453, 358] on input "*****" at bounding box center [475, 357] width 98 height 22
click at [484, 383] on span "▲" at bounding box center [488, 387] width 24 height 24
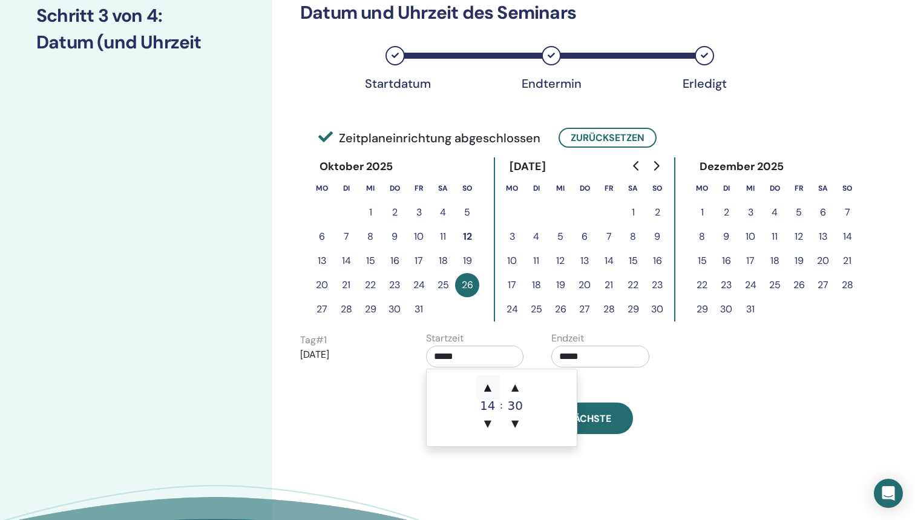
click at [484, 383] on span "▲" at bounding box center [488, 387] width 24 height 24
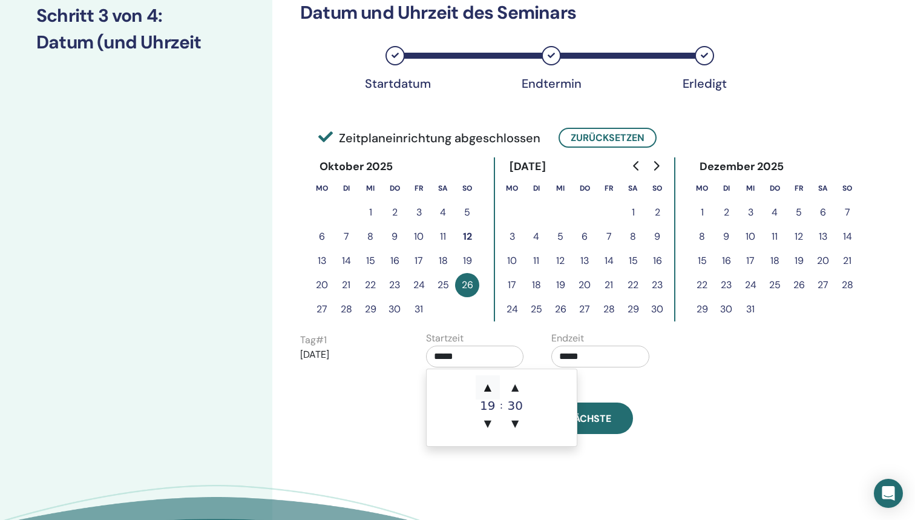
click at [484, 383] on span "▲" at bounding box center [488, 387] width 24 height 24
type input "*****"
click at [649, 404] on div "Der Rücken Nächste" at bounding box center [538, 420] width 494 height 34
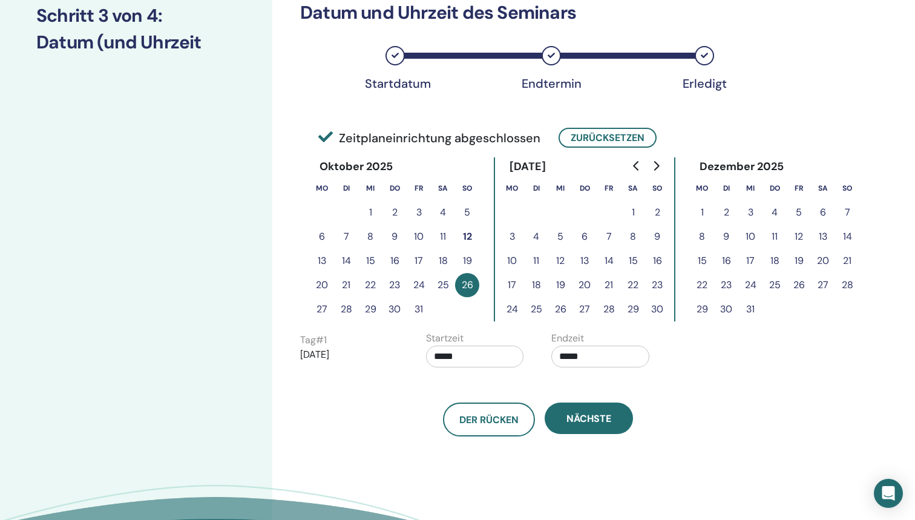
click at [582, 358] on input "*****" at bounding box center [601, 357] width 98 height 22
click at [639, 418] on span "▼" at bounding box center [641, 424] width 24 height 24
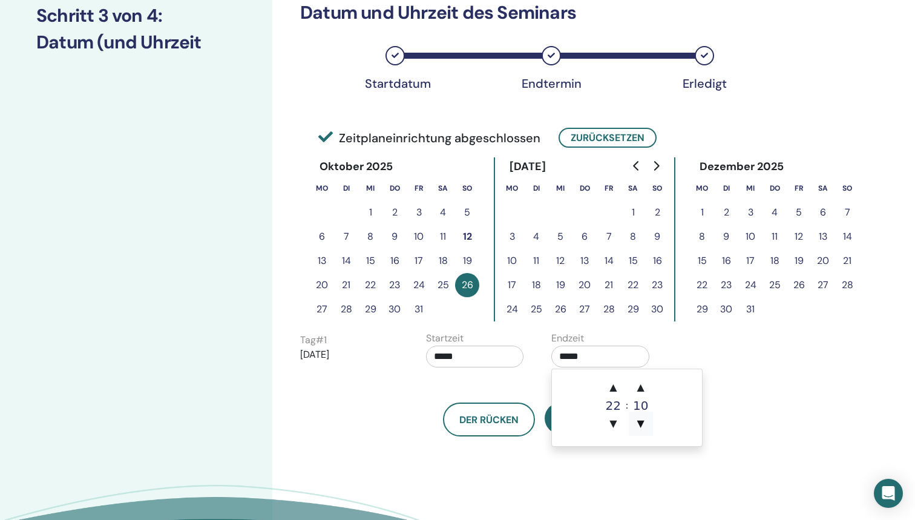
click at [639, 418] on span "▼" at bounding box center [641, 424] width 24 height 24
type input "*****"
click at [708, 377] on div "Der Rücken Nächste" at bounding box center [538, 405] width 494 height 63
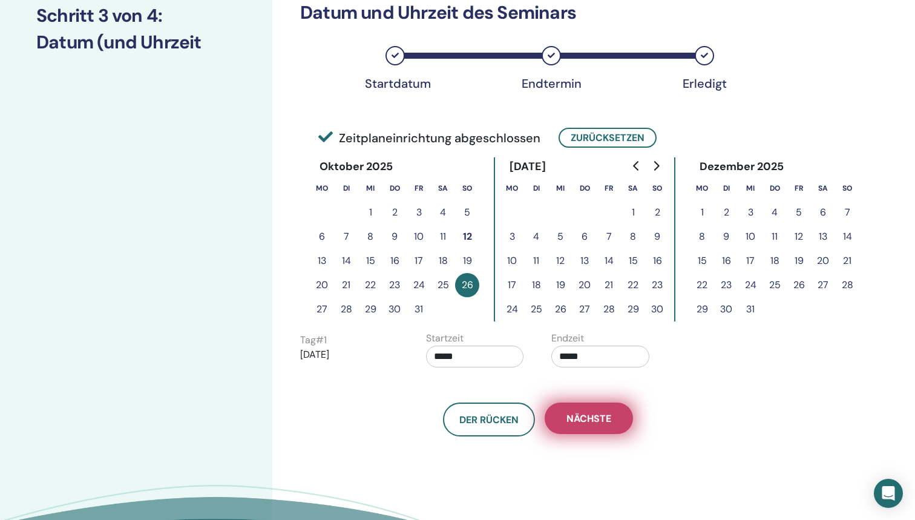
click at [613, 424] on button "Nächste" at bounding box center [589, 418] width 88 height 31
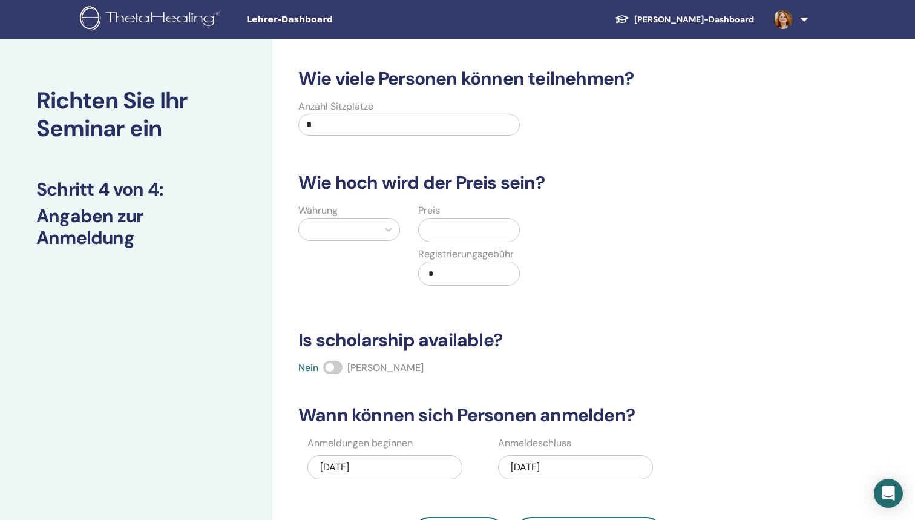
scroll to position [0, 0]
click at [324, 128] on input "*" at bounding box center [409, 125] width 222 height 22
type input "**"
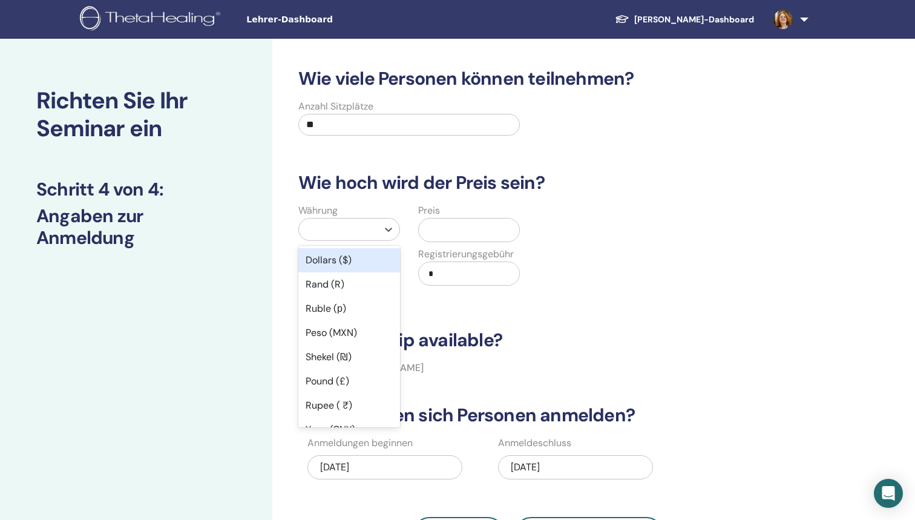
click at [356, 227] on div at bounding box center [338, 229] width 67 height 17
type input "**"
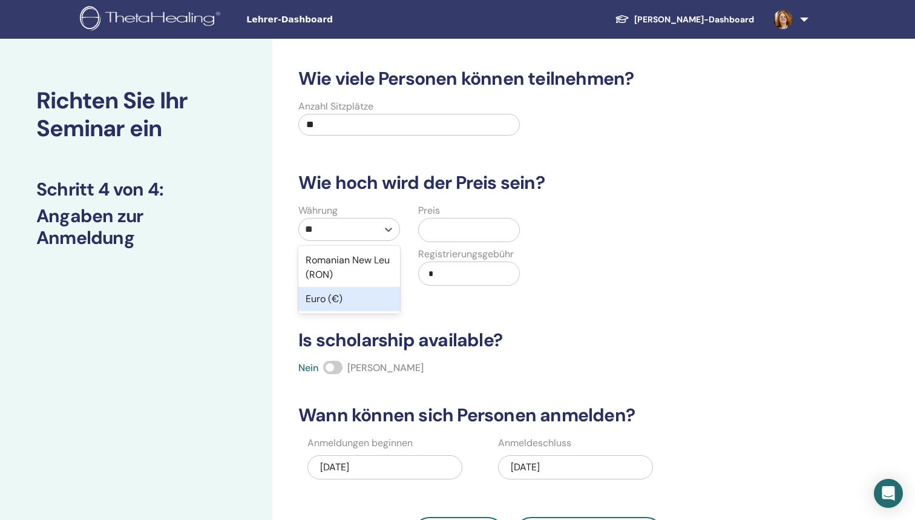
click at [359, 307] on div "Euro (€)" at bounding box center [349, 299] width 102 height 24
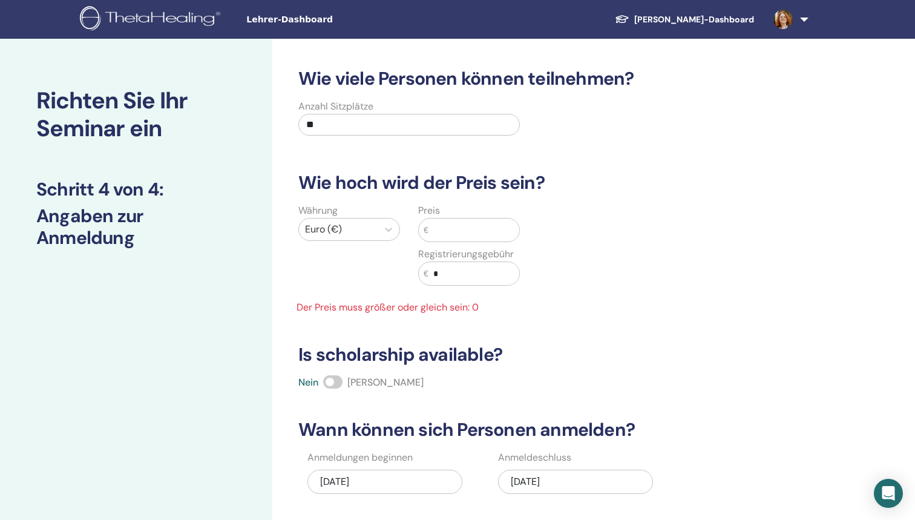
click at [465, 237] on input "text" at bounding box center [474, 230] width 91 height 23
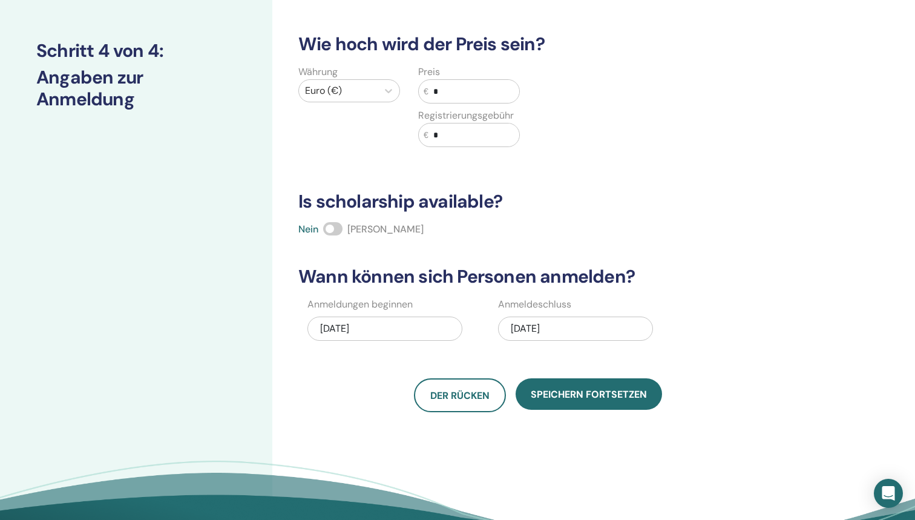
scroll to position [146, 0]
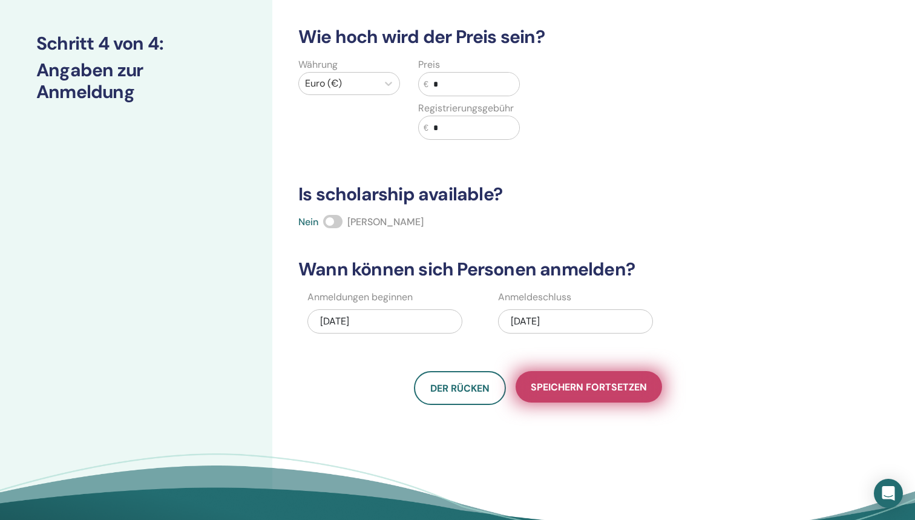
type input "*"
click at [571, 382] on span "Speichern fortsetzen" at bounding box center [589, 387] width 116 height 13
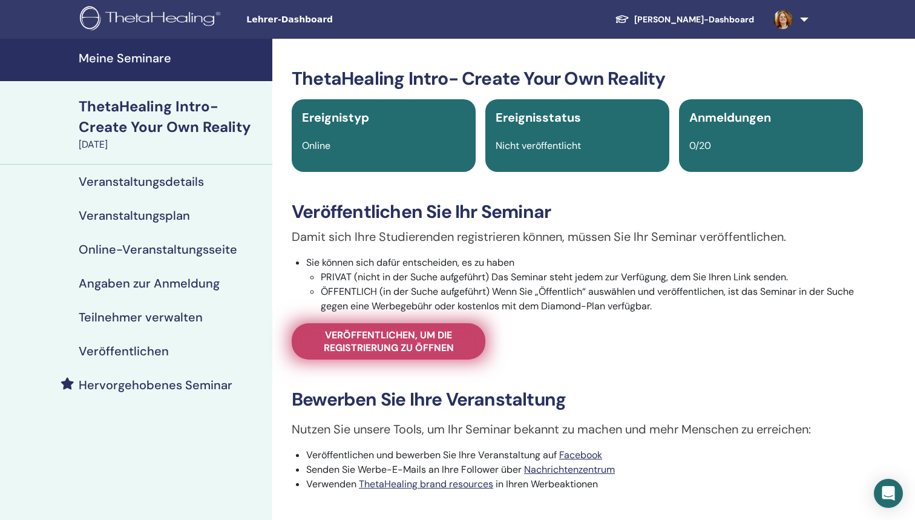
click at [446, 337] on span "Veröffentlichen, um die Registrierung zu öffnen" at bounding box center [388, 341] width 163 height 25
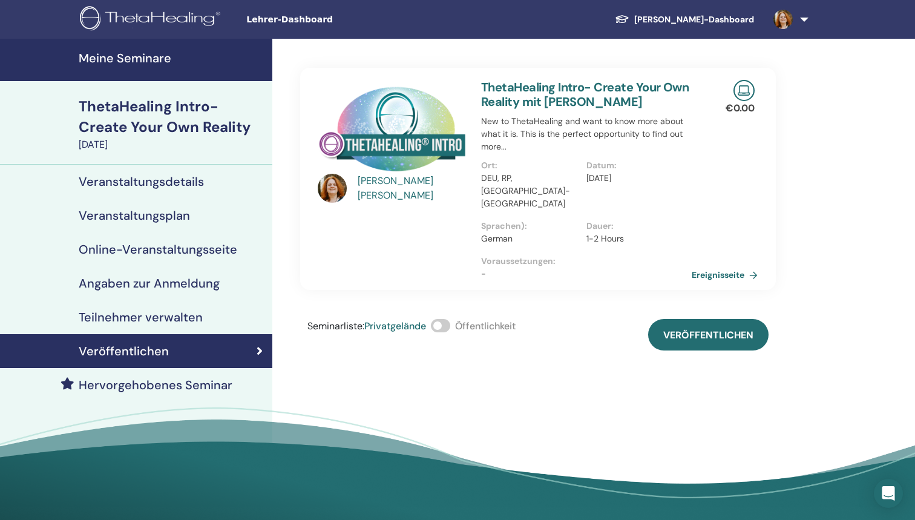
click at [449, 319] on span at bounding box center [440, 325] width 19 height 13
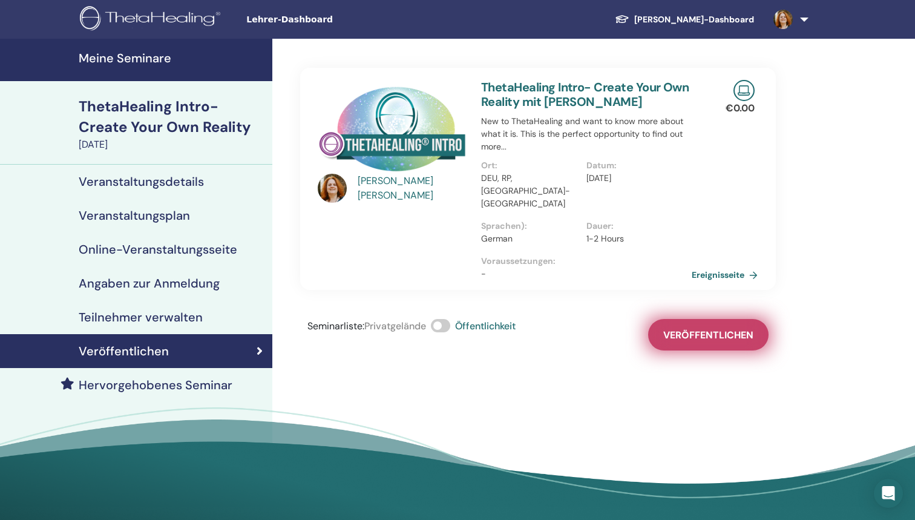
click at [749, 329] on span "Veröffentlichen" at bounding box center [709, 335] width 90 height 13
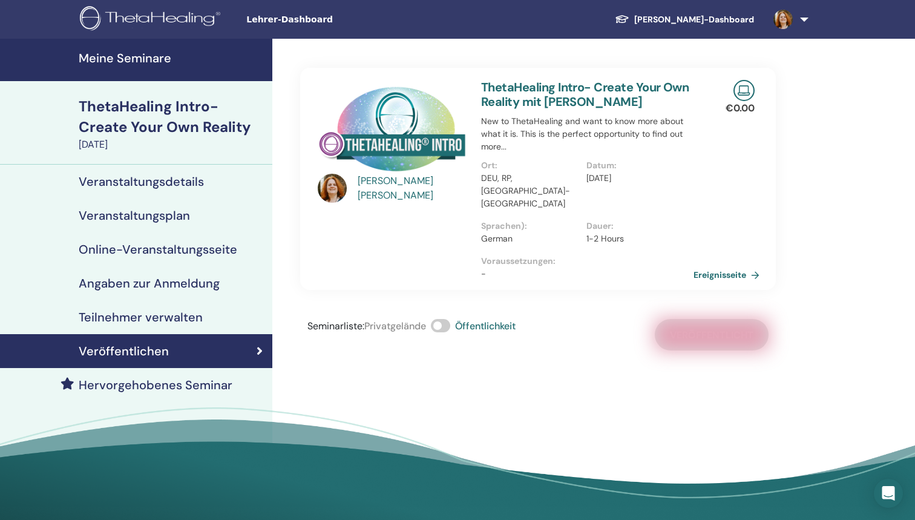
click at [725, 266] on link "Ereignisseite" at bounding box center [729, 275] width 71 height 18
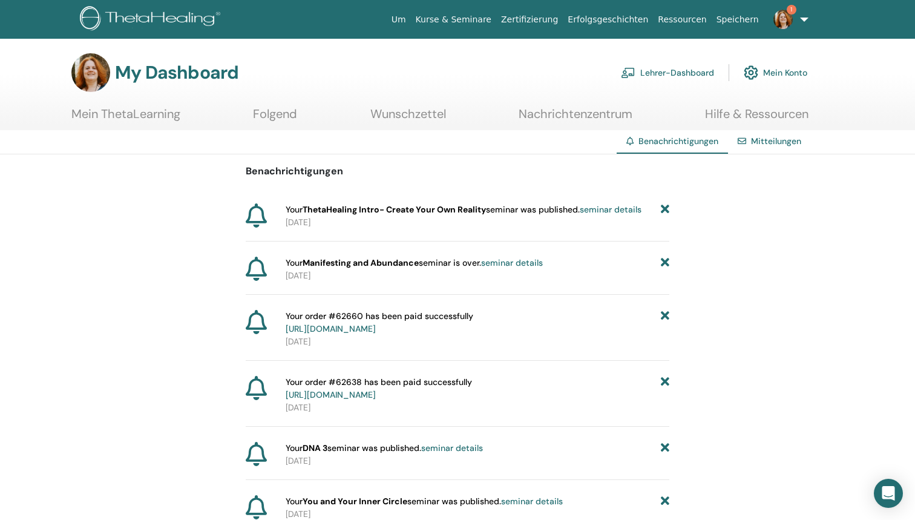
click at [530, 263] on link "seminar details" at bounding box center [512, 262] width 62 height 11
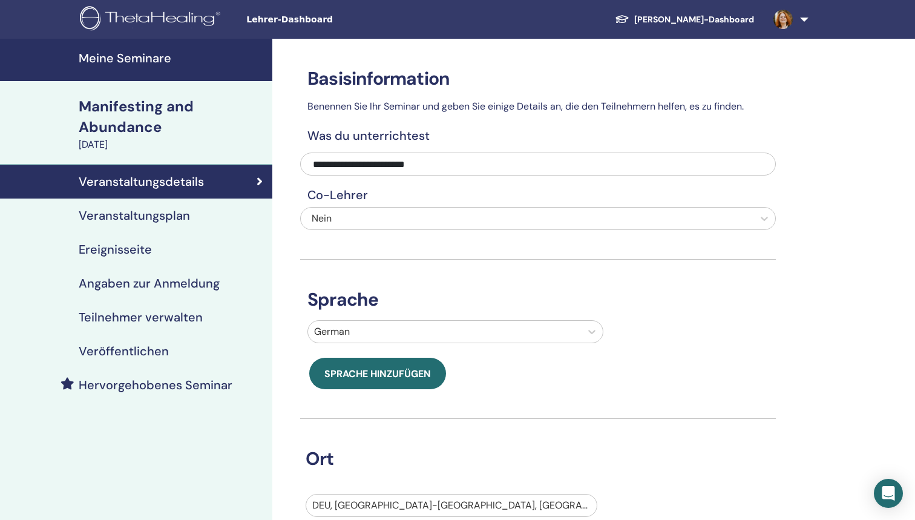
click at [223, 206] on link "Veranstaltungsplan" at bounding box center [136, 216] width 272 height 34
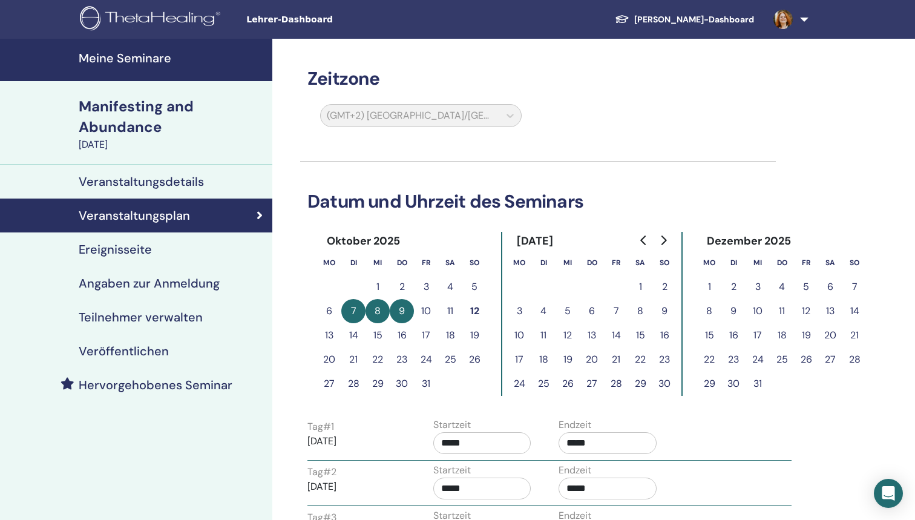
click at [574, 308] on button "5" at bounding box center [568, 311] width 24 height 24
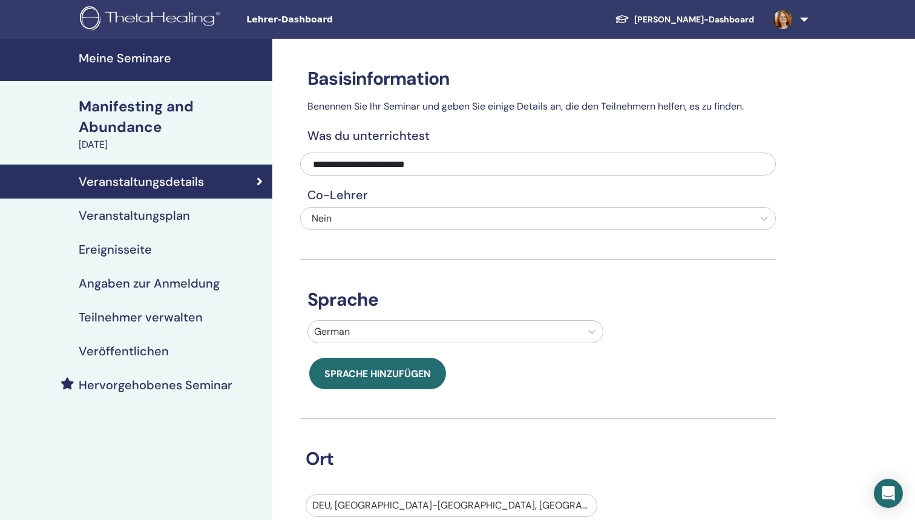
click at [133, 49] on link "Meine Seminare" at bounding box center [136, 60] width 272 height 42
